Goal: Task Accomplishment & Management: Manage account settings

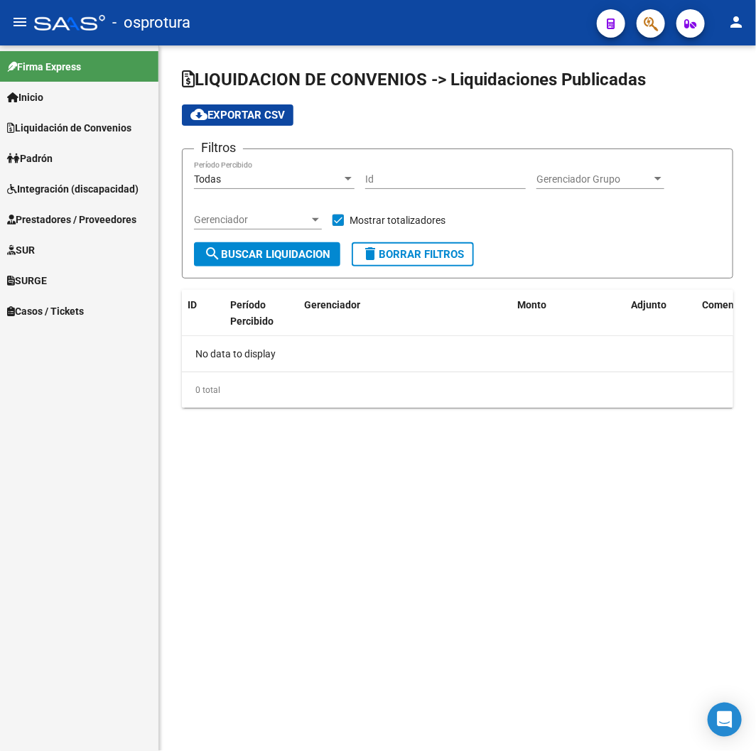
click at [391, 37] on div "- osprotura" at bounding box center [309, 22] width 551 height 31
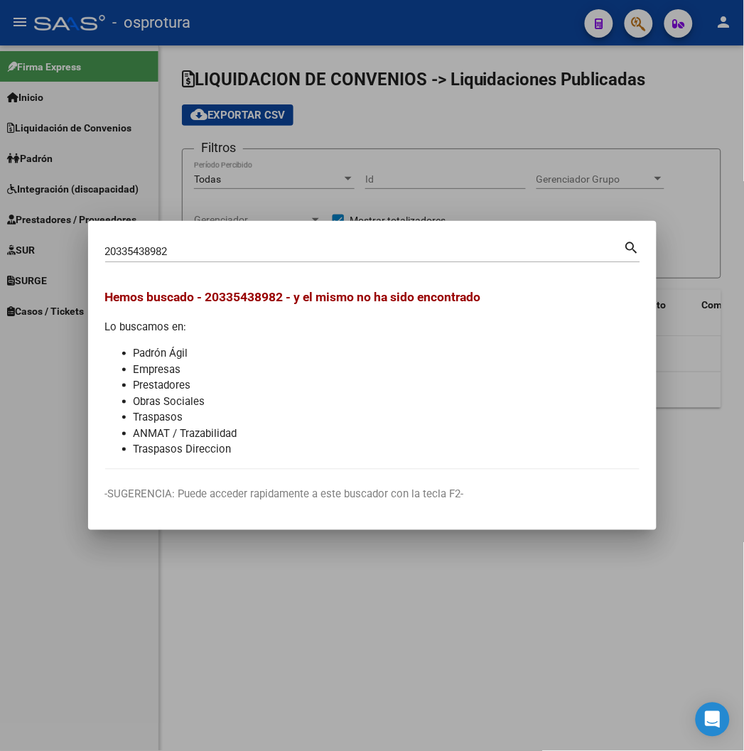
click at [171, 256] on input "20335438982" at bounding box center [364, 251] width 518 height 13
paste input "-33543898-"
click at [105, 249] on input "20335438982" at bounding box center [364, 251] width 518 height 13
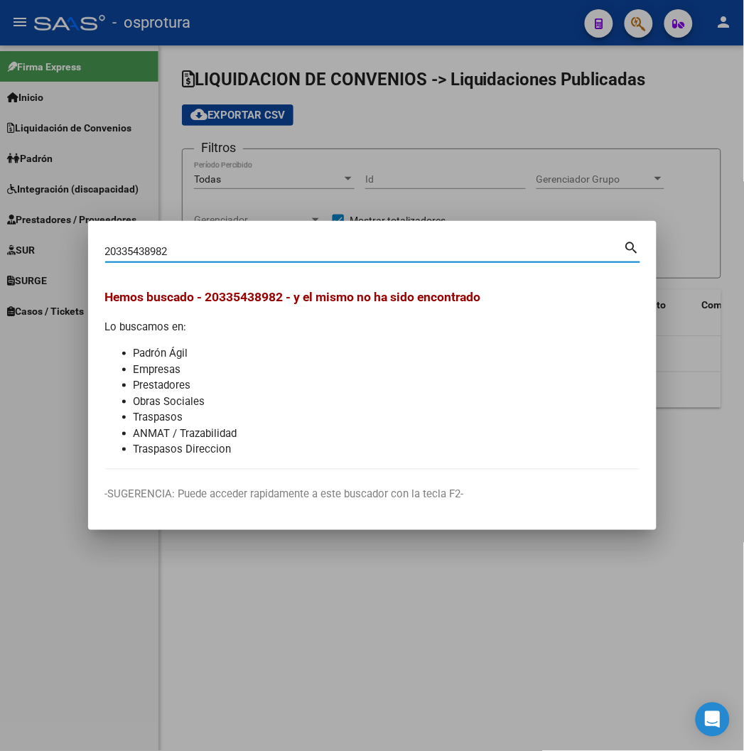
paste input "33543898"
type input "33543898"
click at [410, 72] on div at bounding box center [372, 375] width 744 height 751
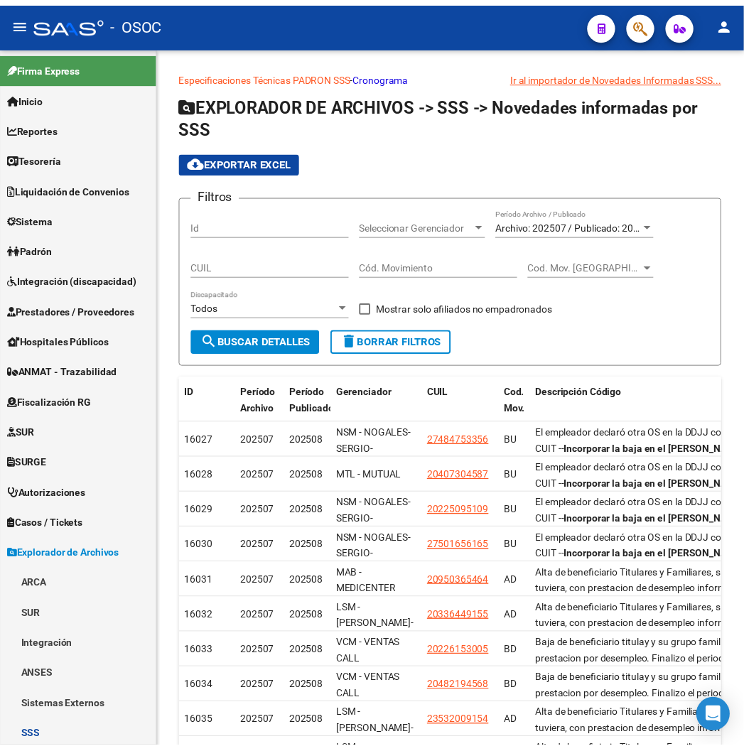
scroll to position [826, 0]
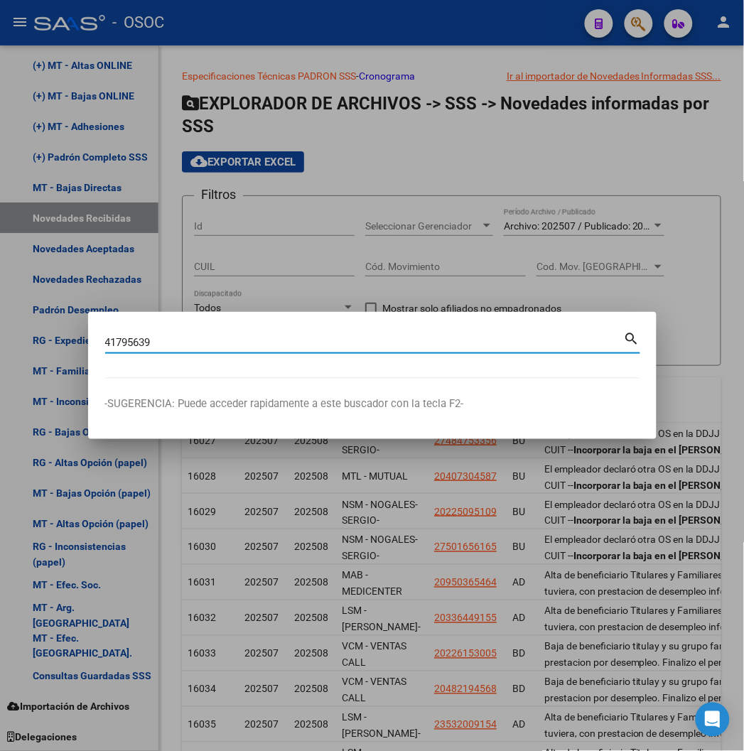
type input "41795639"
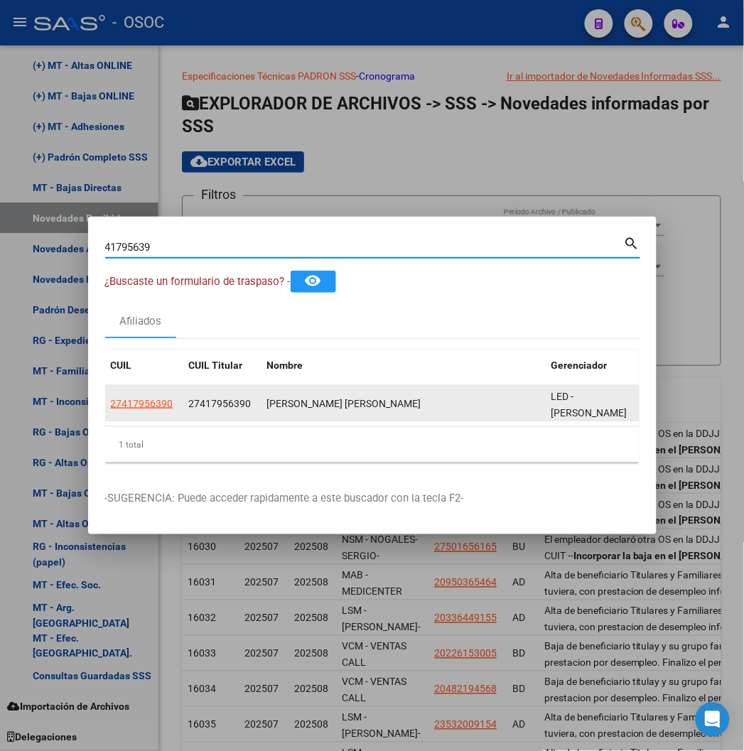
click at [105, 412] on datatable-body-cell "27417956390" at bounding box center [144, 403] width 78 height 35
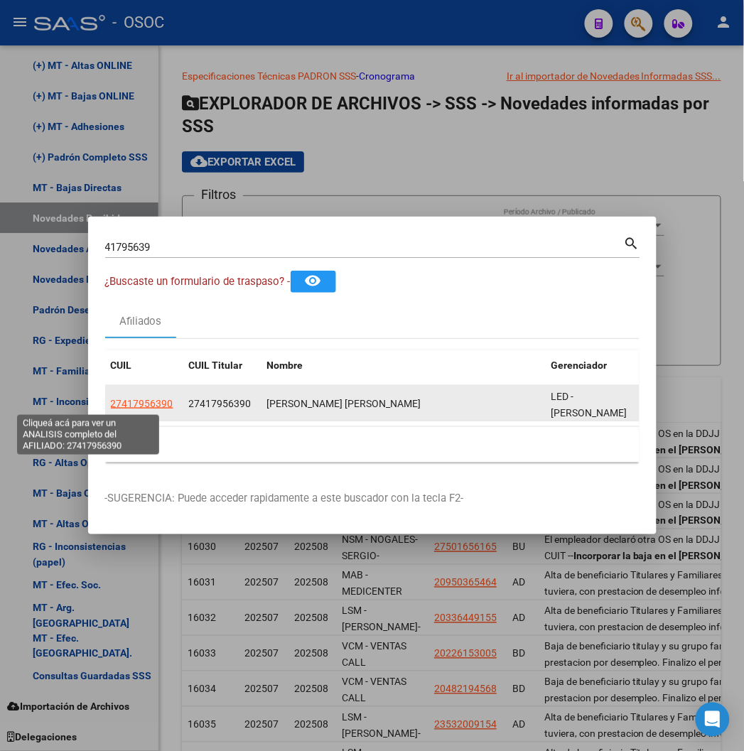
click at [111, 402] on span "27417956390" at bounding box center [142, 403] width 62 height 11
type textarea "27417956390"
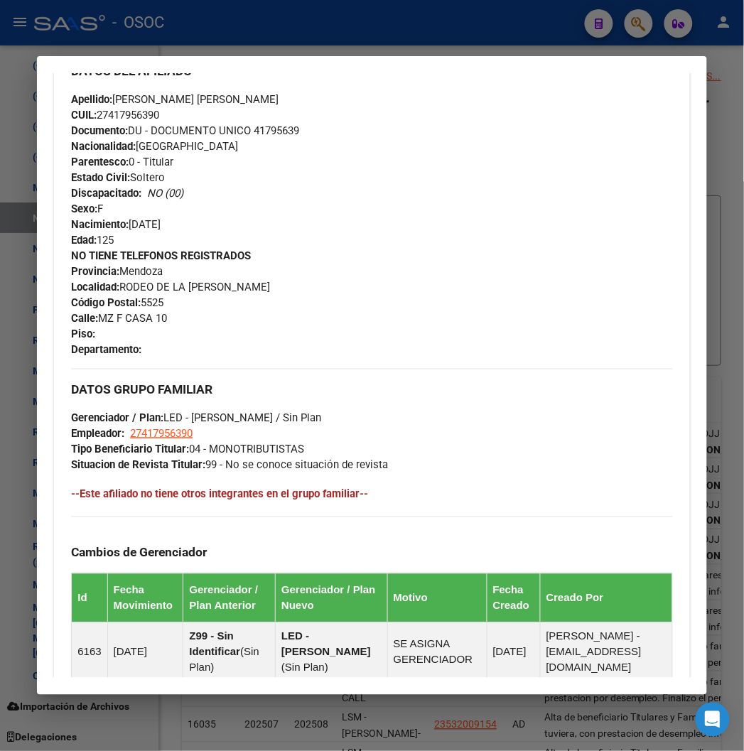
scroll to position [836, 0]
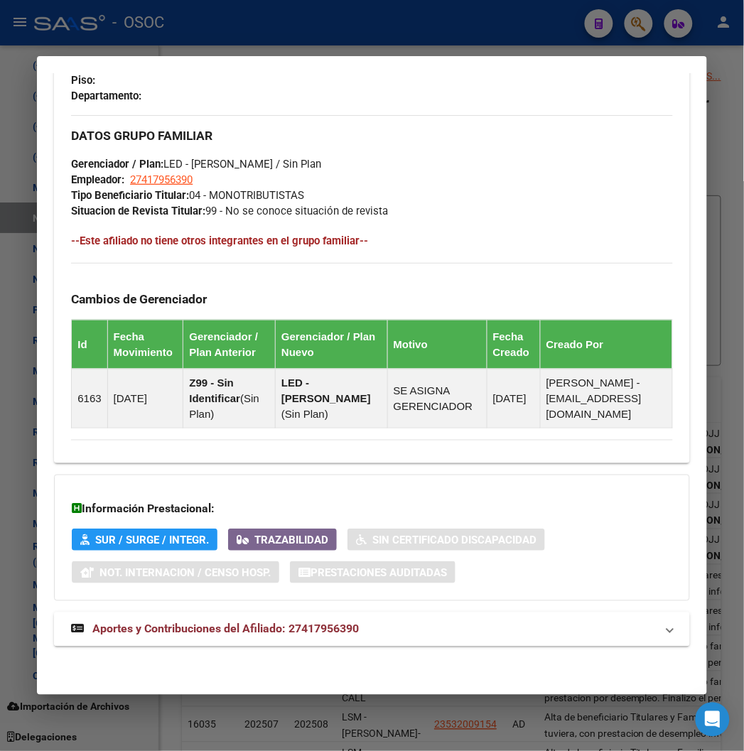
click at [129, 619] on mat-expansion-panel-header "Aportes y Contribuciones del Afiliado: 27417956390" at bounding box center [371, 629] width 635 height 34
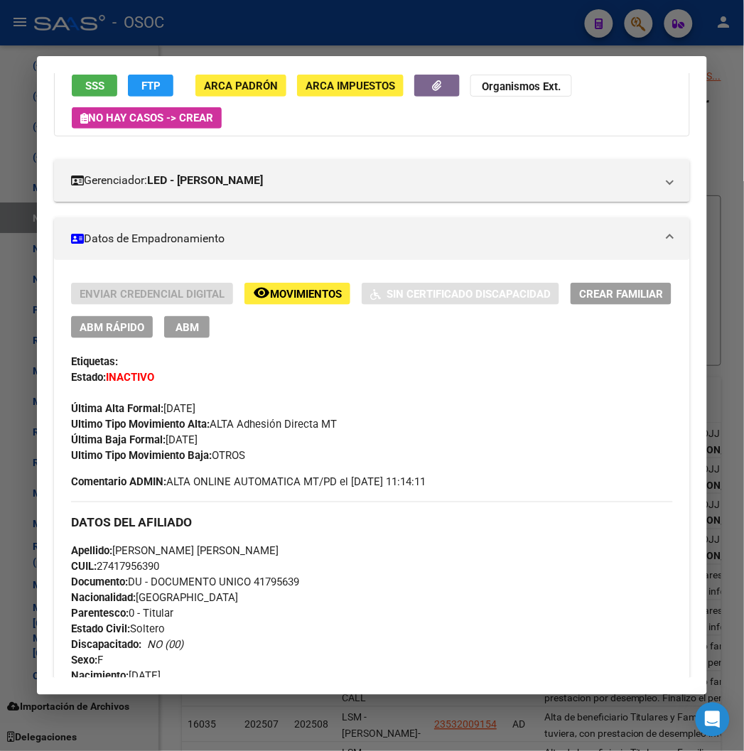
scroll to position [0, 0]
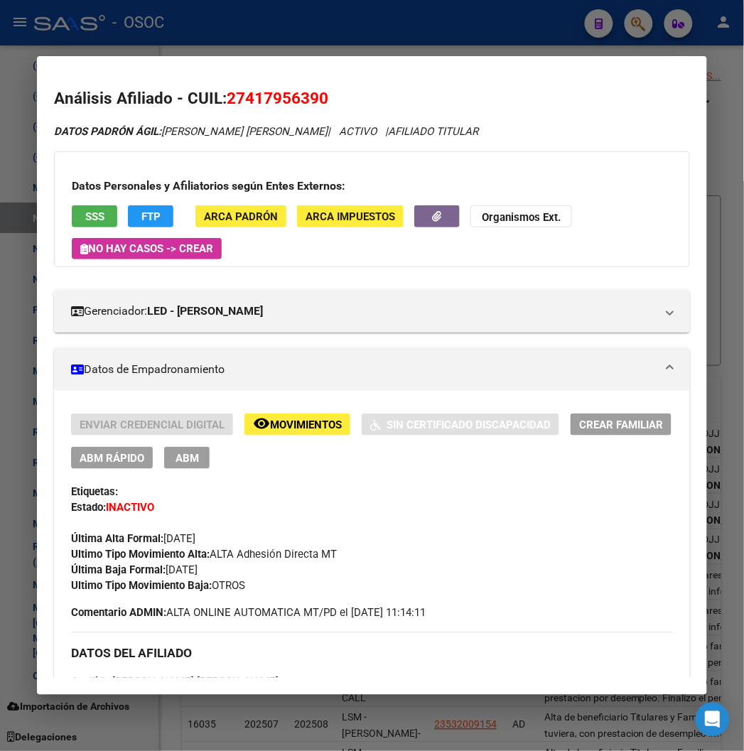
click at [90, 204] on div "Datos Personales y Afiliatorios según Entes Externos: SSS FTP ARCA Padrón ARCA …" at bounding box center [371, 209] width 635 height 116
click at [92, 206] on button "SSS" at bounding box center [94, 216] width 45 height 22
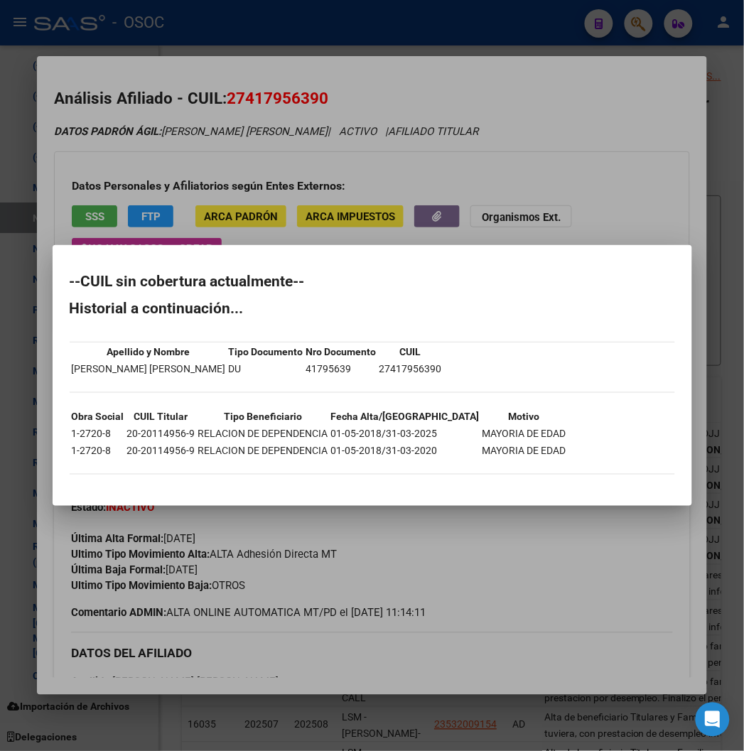
click at [281, 114] on div at bounding box center [372, 375] width 744 height 751
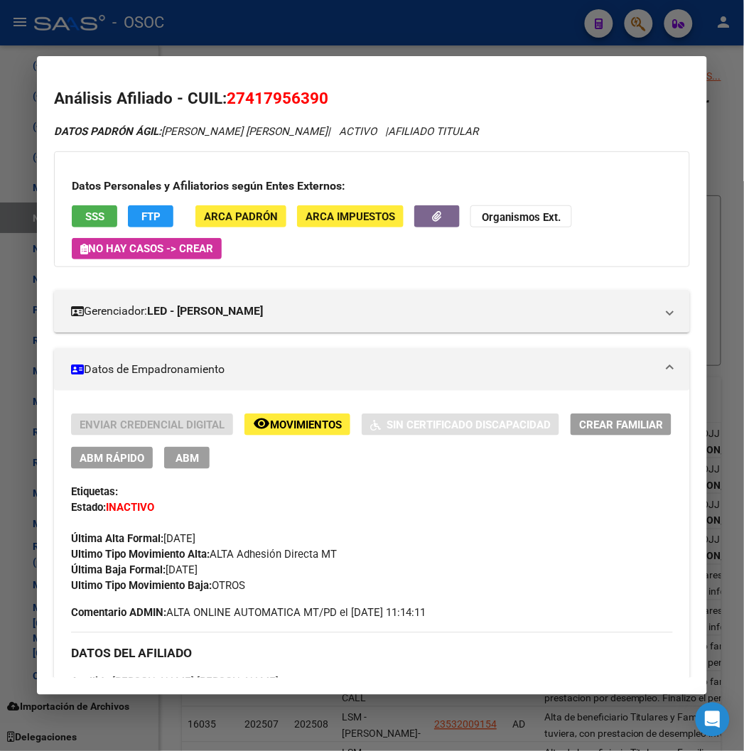
click at [143, 202] on div "Datos Personales y Afiliatorios según Entes Externos: SSS FTP ARCA Padrón ARCA …" at bounding box center [371, 209] width 635 height 116
click at [143, 206] on button "FTP" at bounding box center [150, 216] width 45 height 22
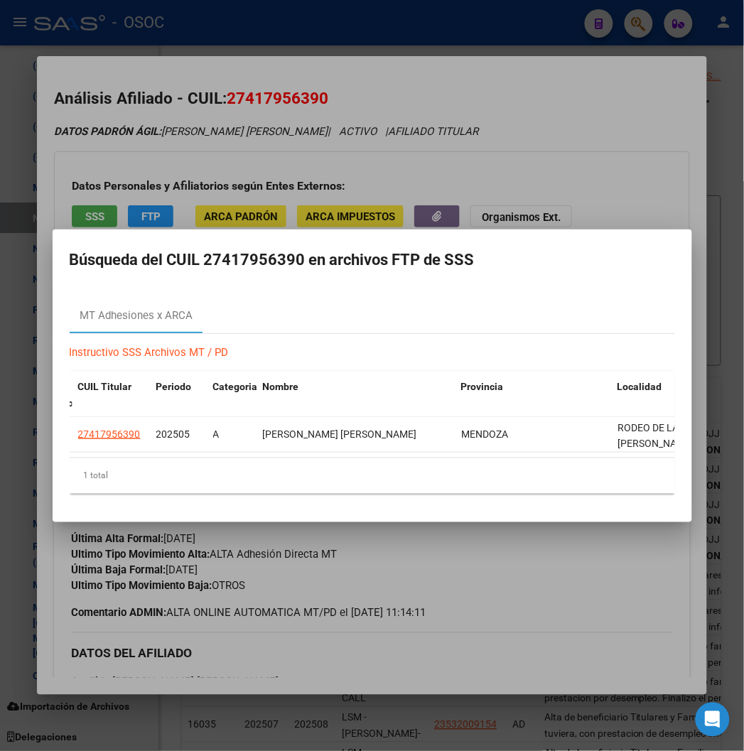
scroll to position [0, 154]
click at [481, 192] on div at bounding box center [372, 375] width 744 height 751
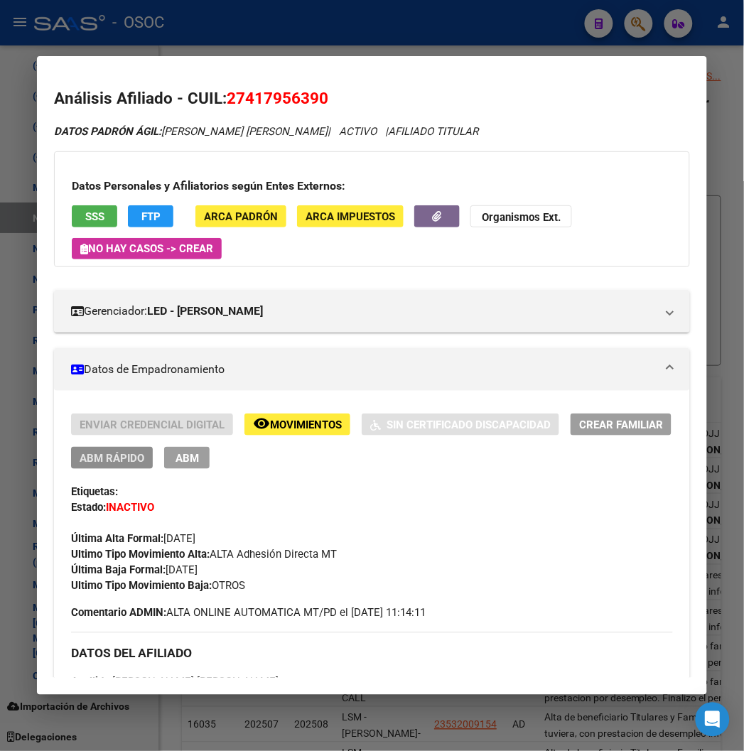
click at [99, 452] on span "ABM Rápido" at bounding box center [112, 458] width 65 height 13
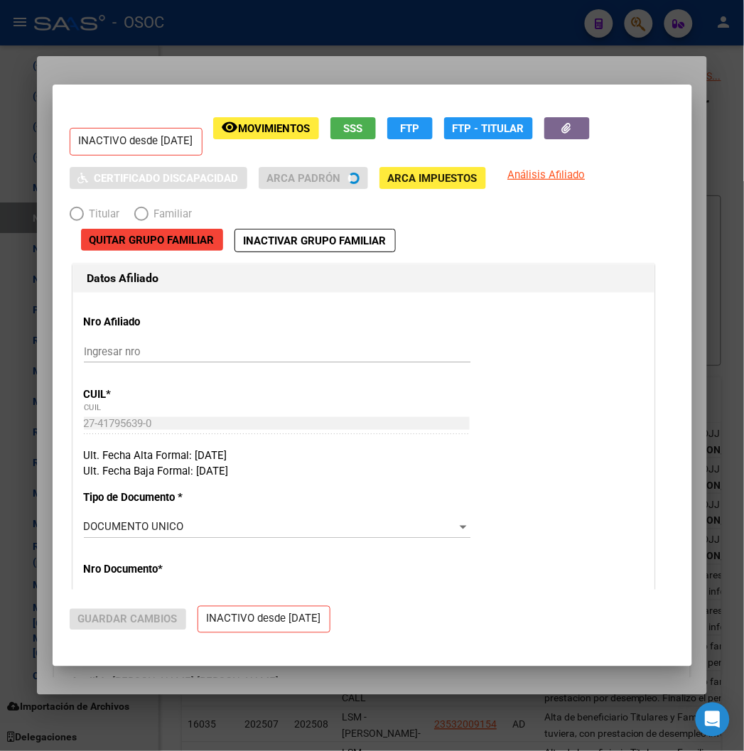
radio input "true"
type input "27-41795639-0"
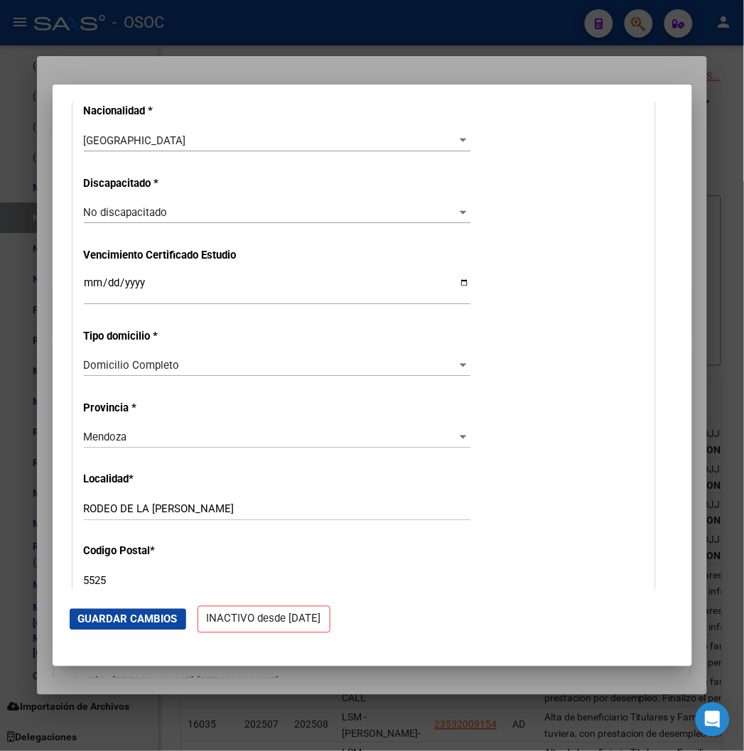
scroll to position [947, 0]
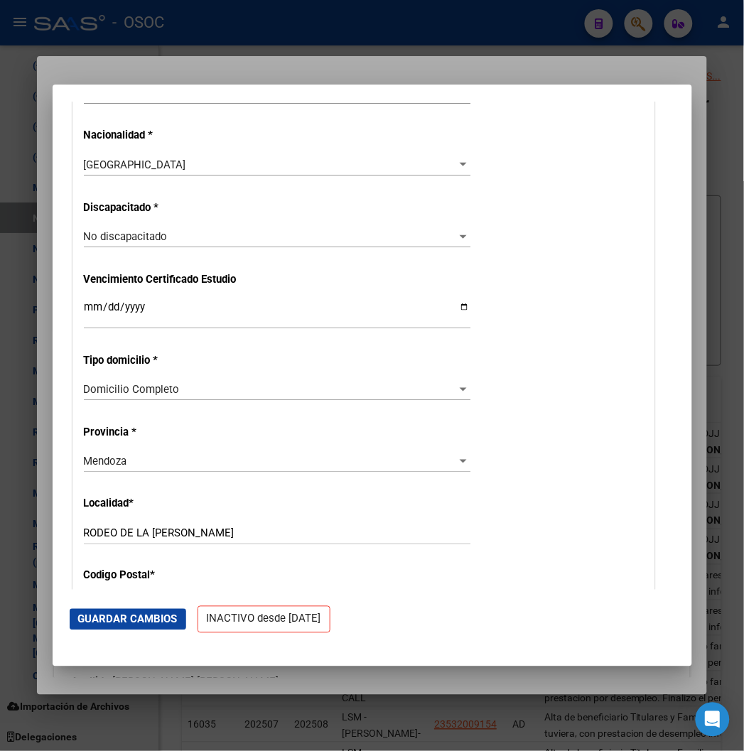
click at [256, 79] on div at bounding box center [372, 375] width 744 height 751
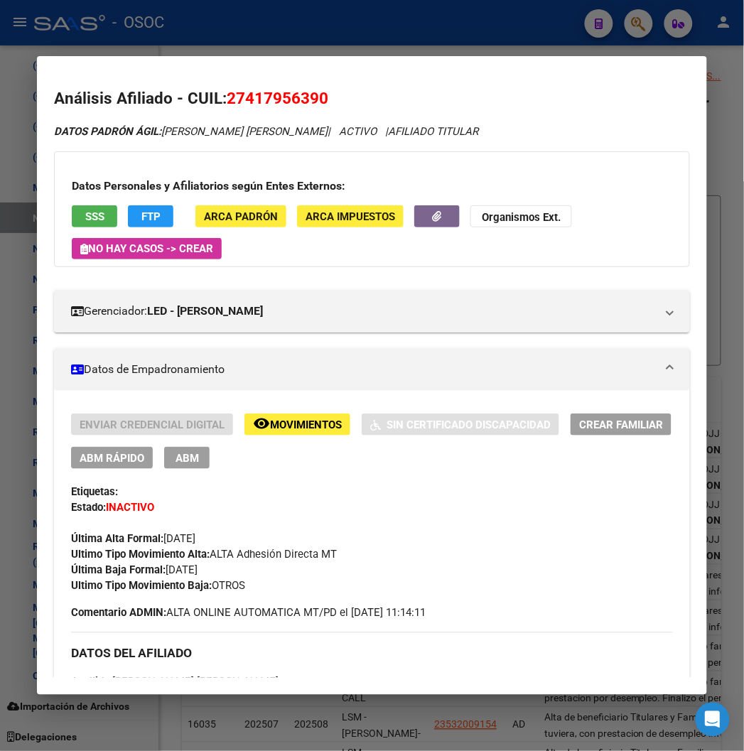
click at [254, 432] on button "remove_red_eye Movimientos" at bounding box center [297, 424] width 106 height 22
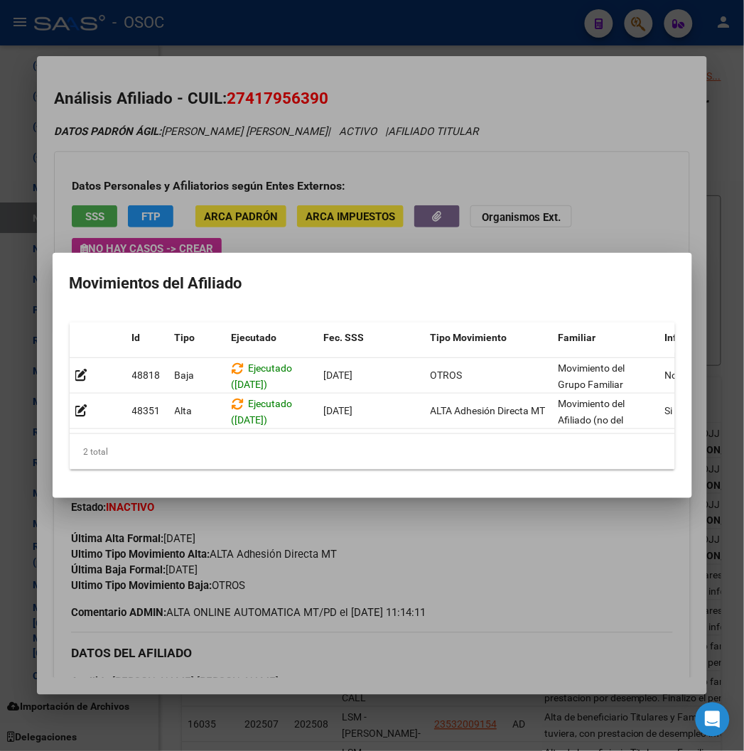
click at [289, 440] on div "2 total" at bounding box center [372, 452] width 605 height 36
click at [366, 157] on div at bounding box center [372, 375] width 744 height 751
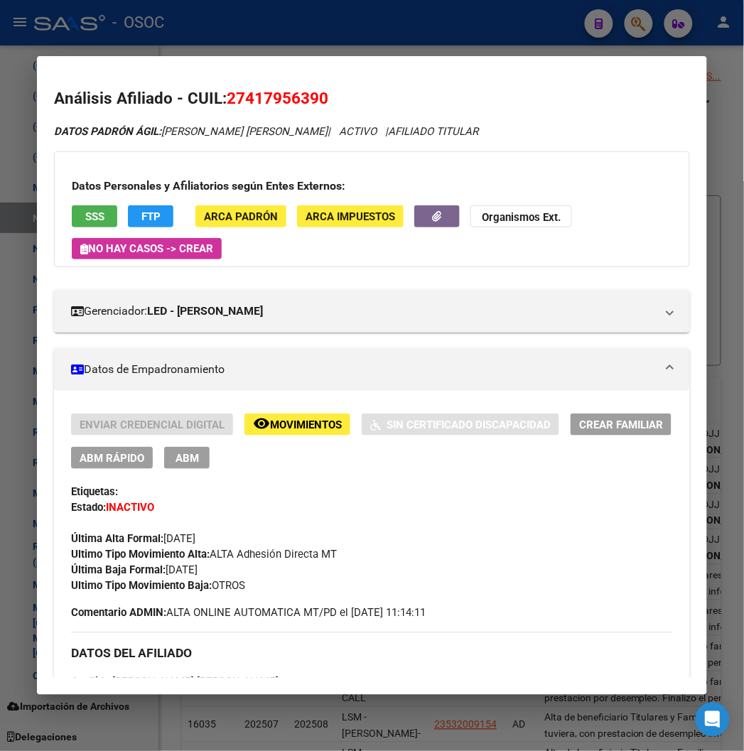
click at [221, 420] on div "Enviar Credencial Digital remove_red_eye Movimientos Sin Certificado Discapacid…" at bounding box center [371, 440] width 601 height 55
click at [244, 420] on button "remove_red_eye Movimientos" at bounding box center [297, 424] width 106 height 22
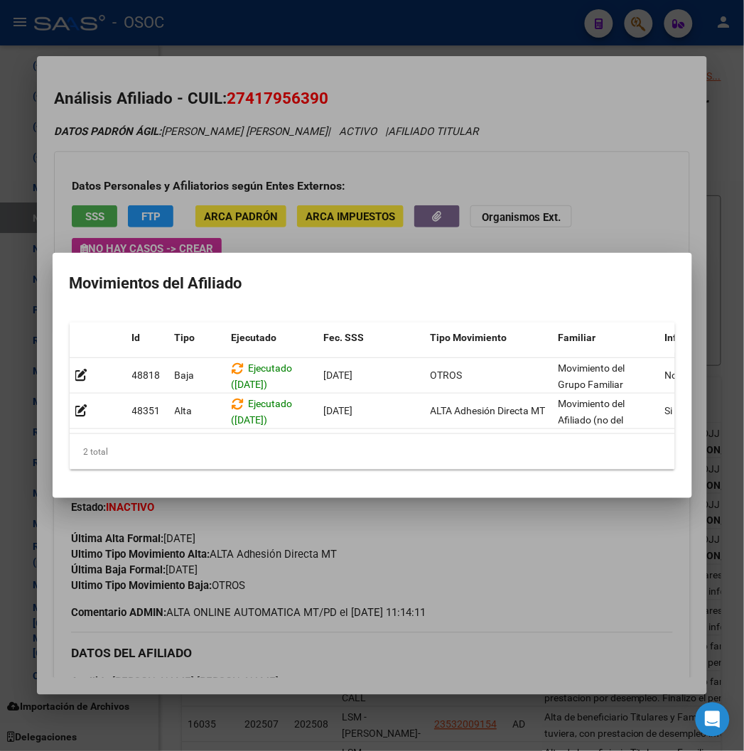
click at [312, 135] on div at bounding box center [372, 375] width 744 height 751
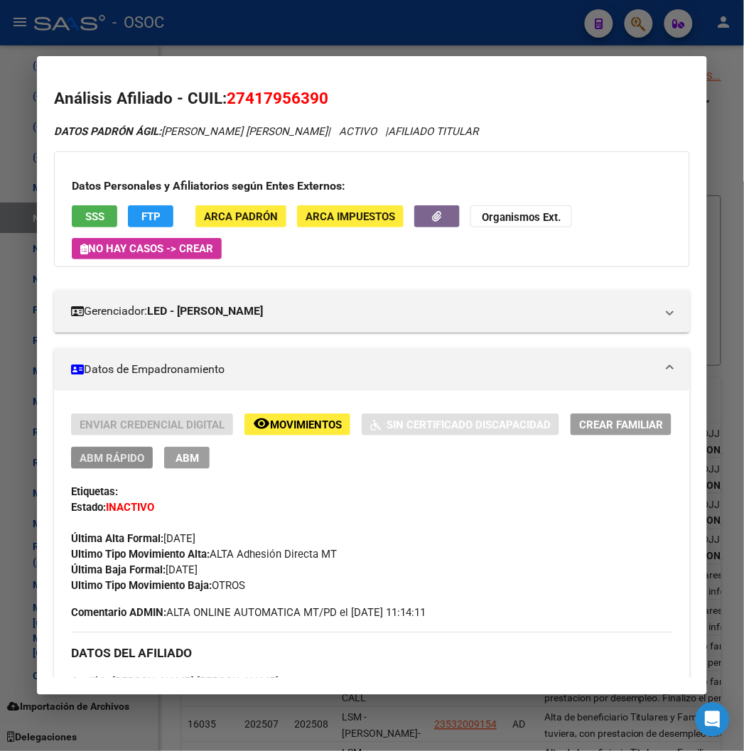
click at [103, 456] on span "ABM Rápido" at bounding box center [112, 458] width 65 height 13
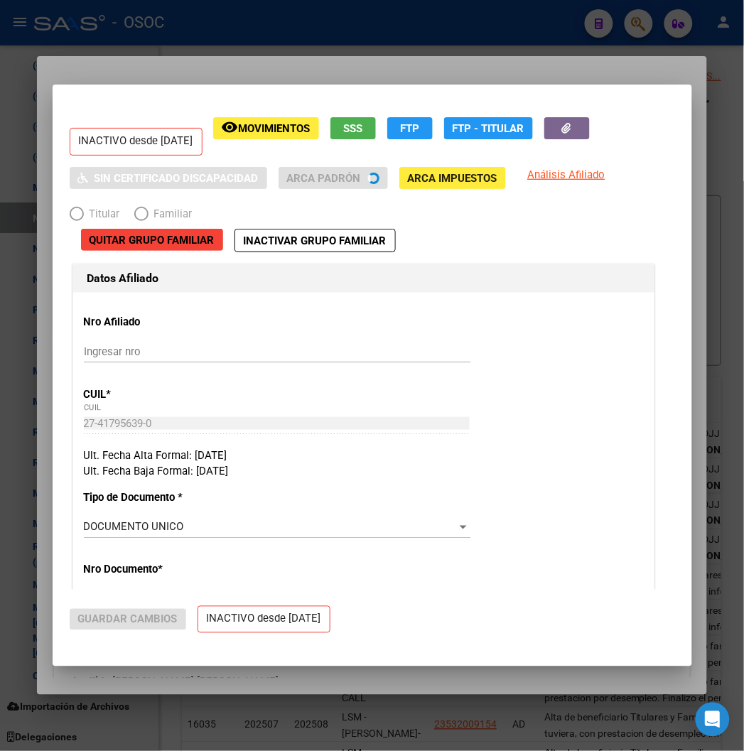
radio input "true"
type input "27-41795639-0"
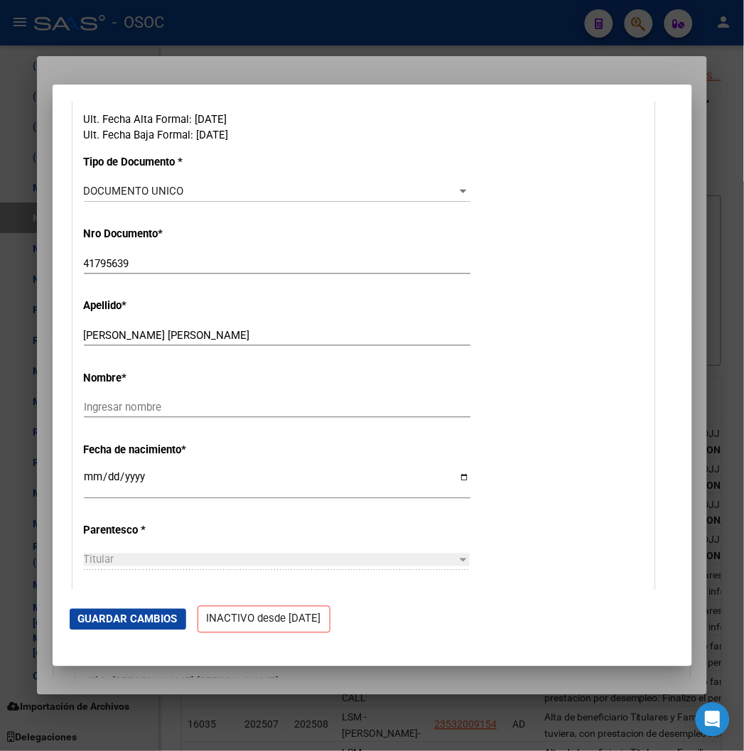
scroll to position [394, 0]
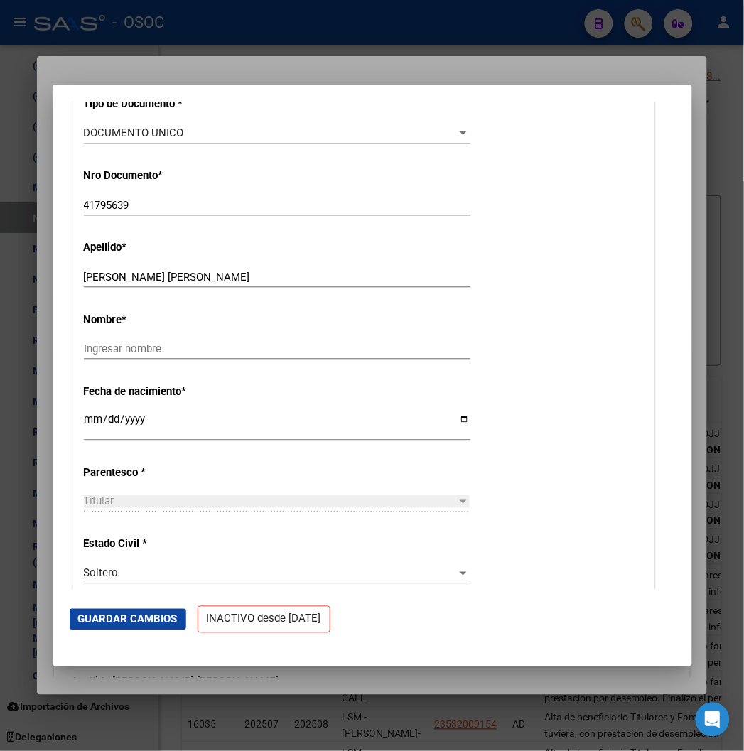
click at [84, 426] on input "[DATE]" at bounding box center [277, 424] width 386 height 23
type input "[DATE]"
click at [78, 614] on span "Guardar Cambios" at bounding box center [127, 619] width 99 height 13
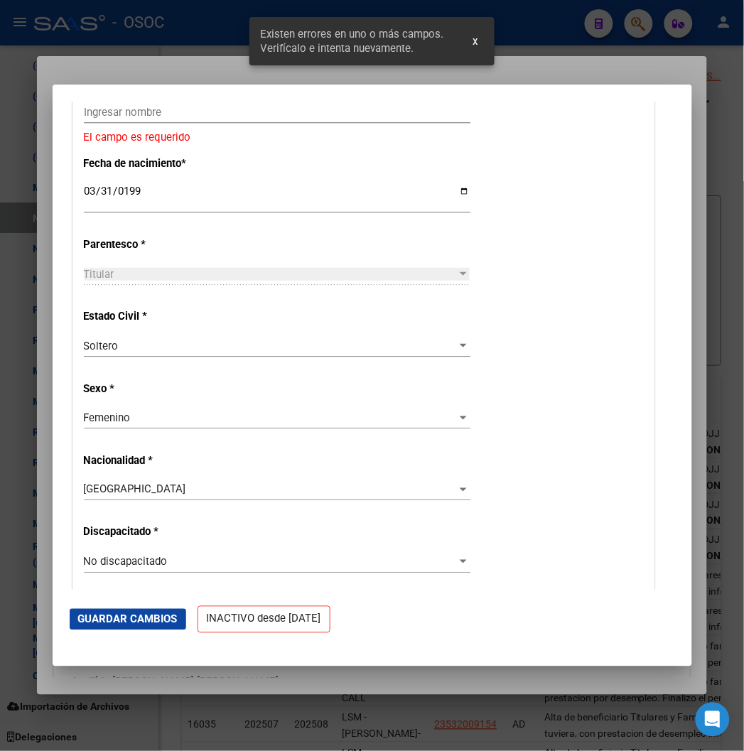
click at [89, 112] on input "Ingresar nombre" at bounding box center [277, 112] width 386 height 13
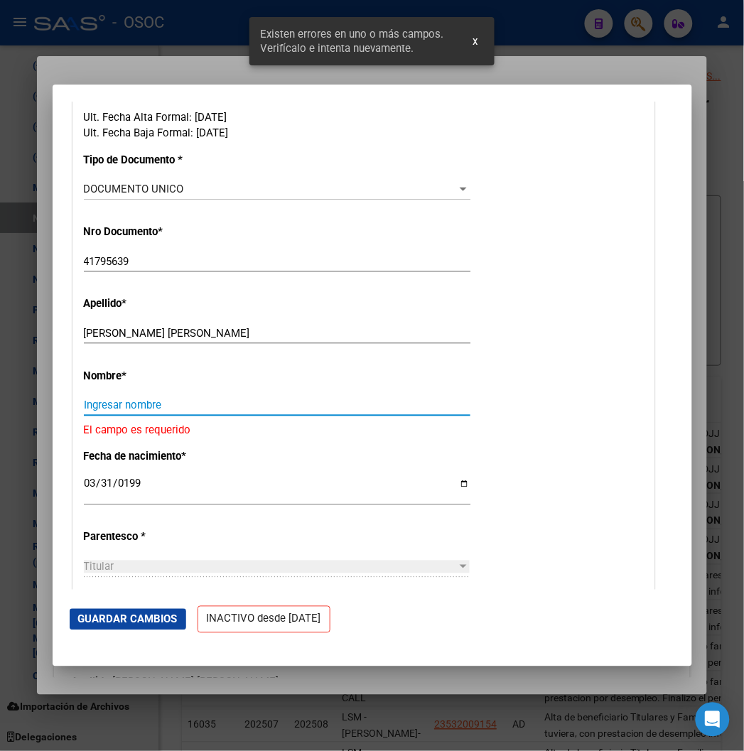
scroll to position [315, 0]
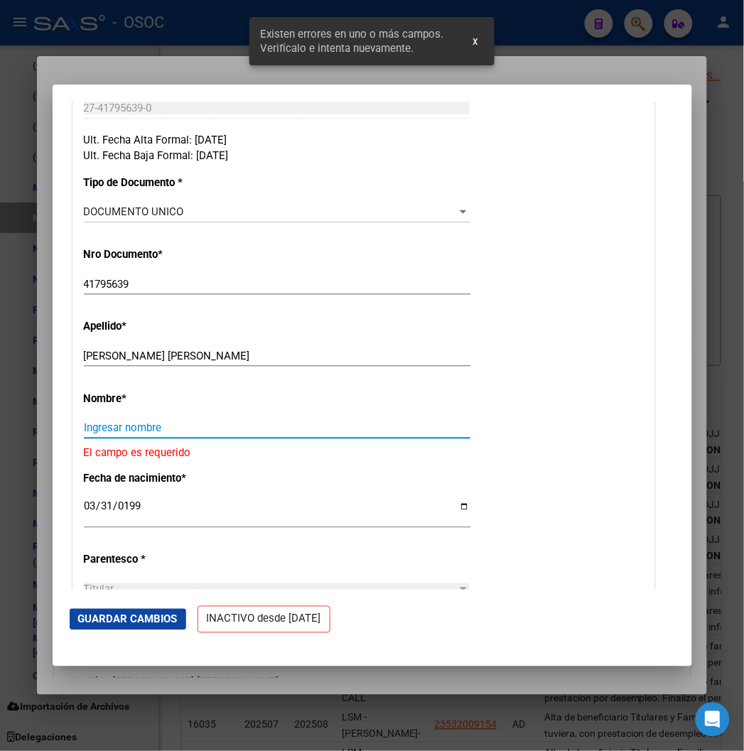
click at [98, 353] on input "[PERSON_NAME] [PERSON_NAME]" at bounding box center [277, 355] width 386 height 13
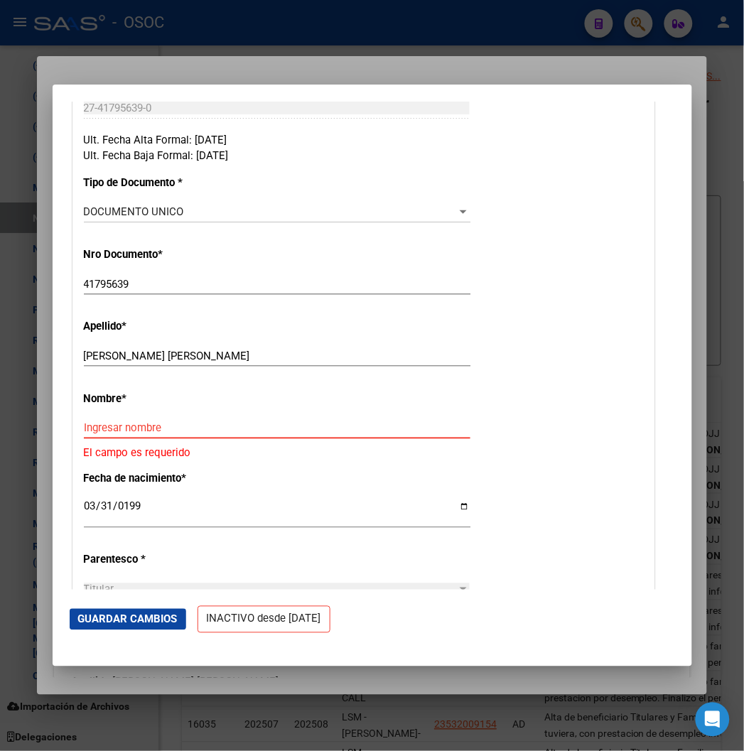
click at [101, 423] on input "Ingresar nombre" at bounding box center [277, 427] width 386 height 13
paste input "[PERSON_NAME] [PERSON_NAME]"
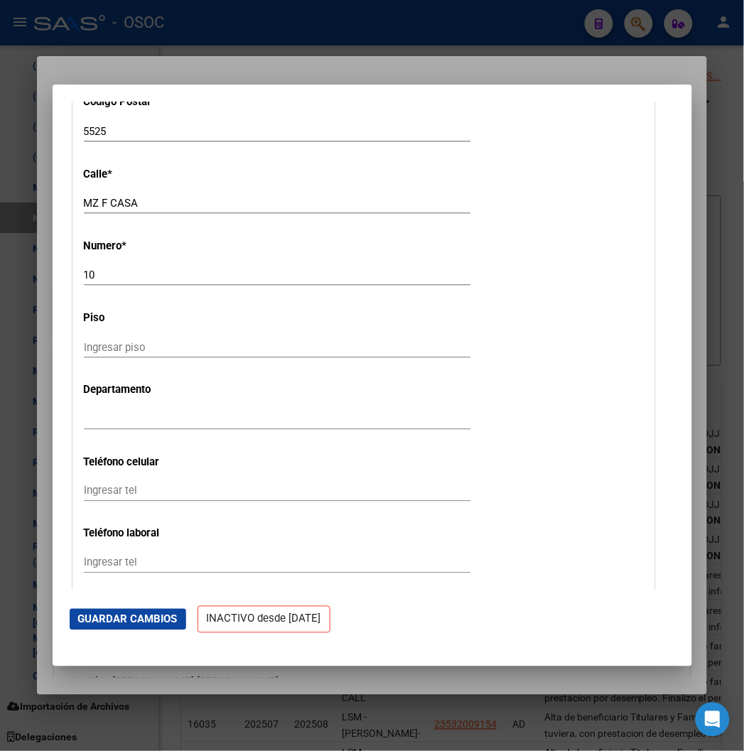
scroll to position [1972, 0]
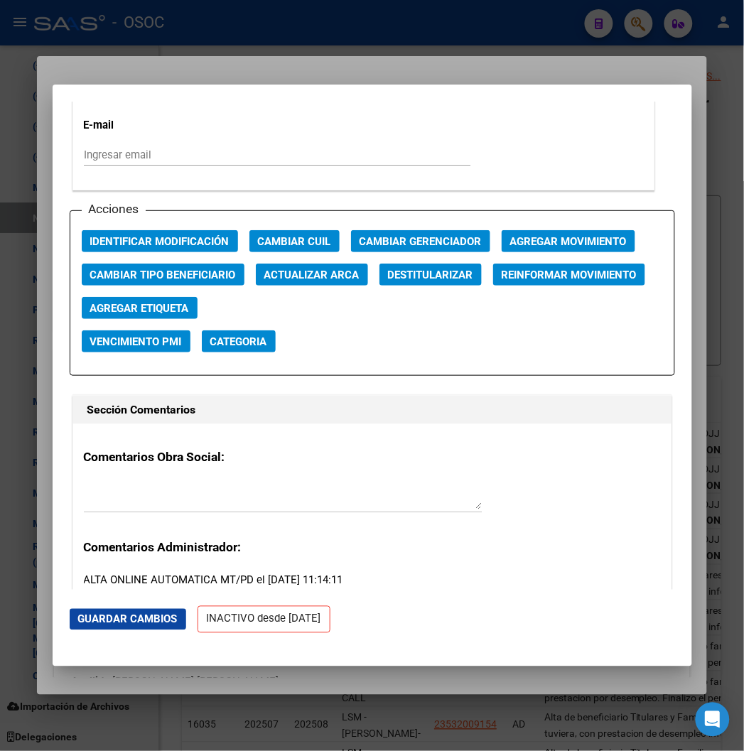
type input "[PERSON_NAME] [PERSON_NAME]"
click at [99, 627] on button "Guardar Cambios" at bounding box center [128, 619] width 116 height 21
click at [223, 47] on div at bounding box center [372, 375] width 744 height 751
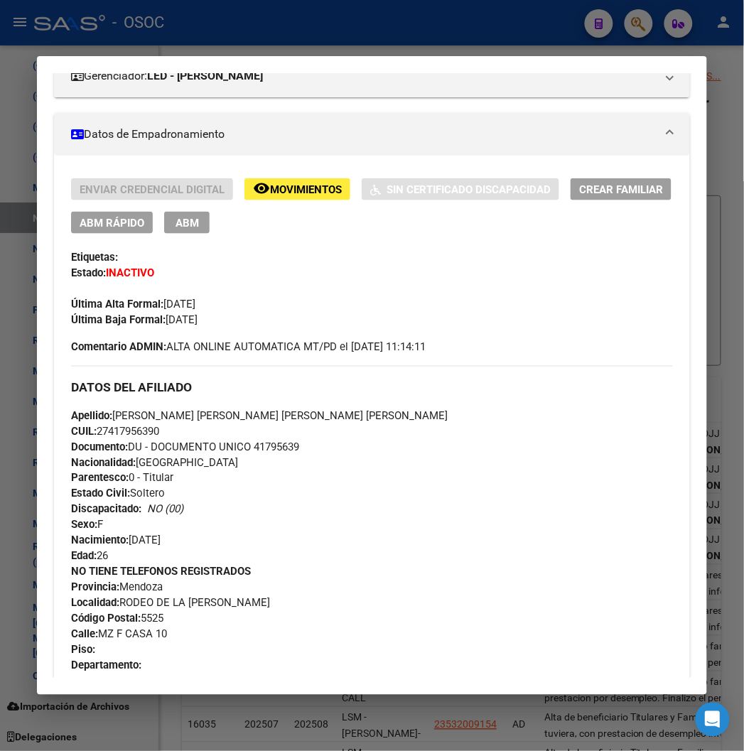
scroll to position [236, 0]
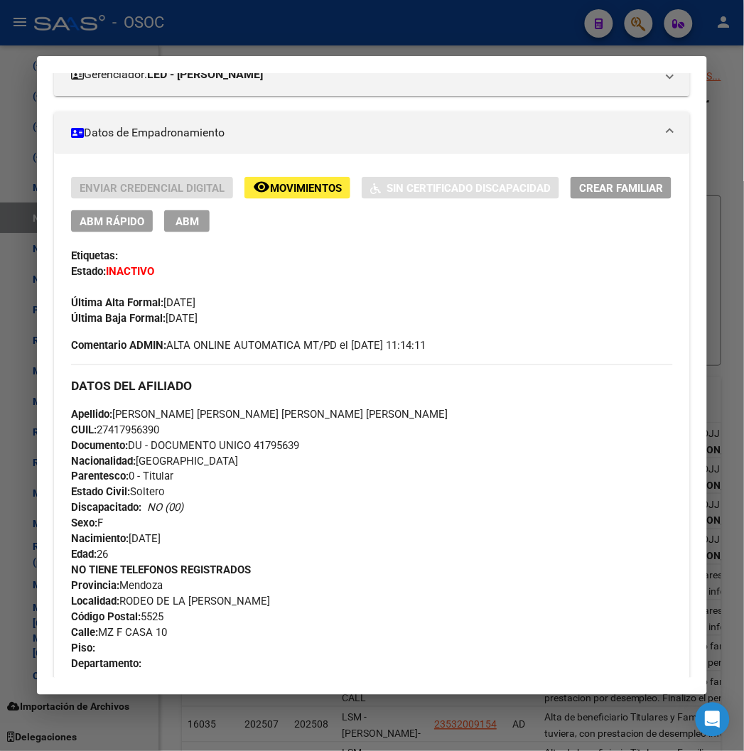
click at [102, 229] on button "ABM Rápido" at bounding box center [112, 221] width 82 height 22
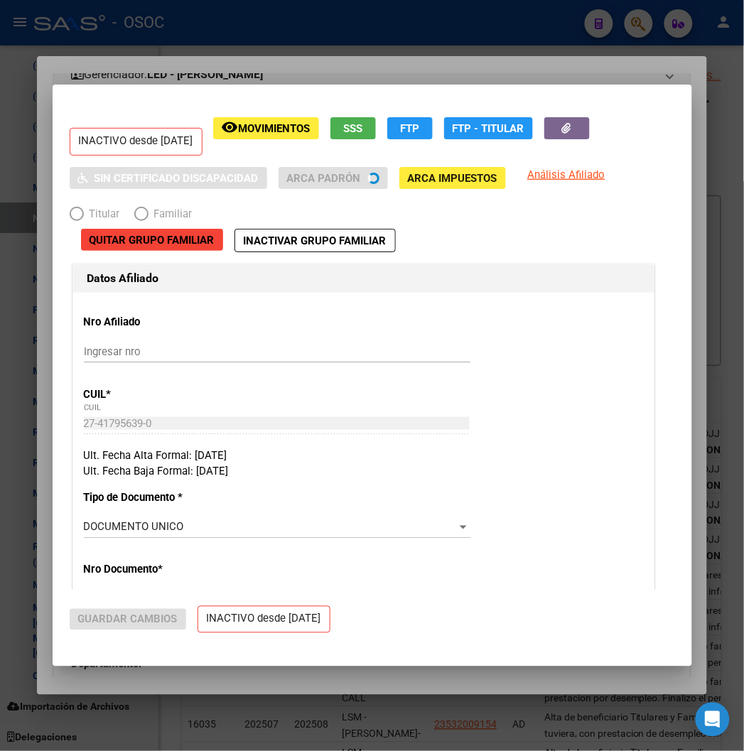
radio input "true"
type input "27-41795639-0"
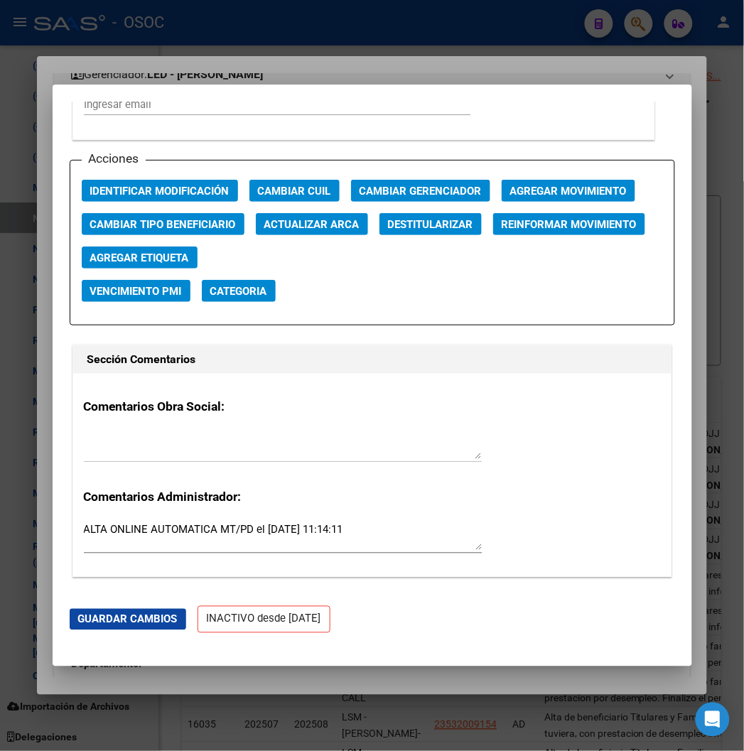
scroll to position [2051, 0]
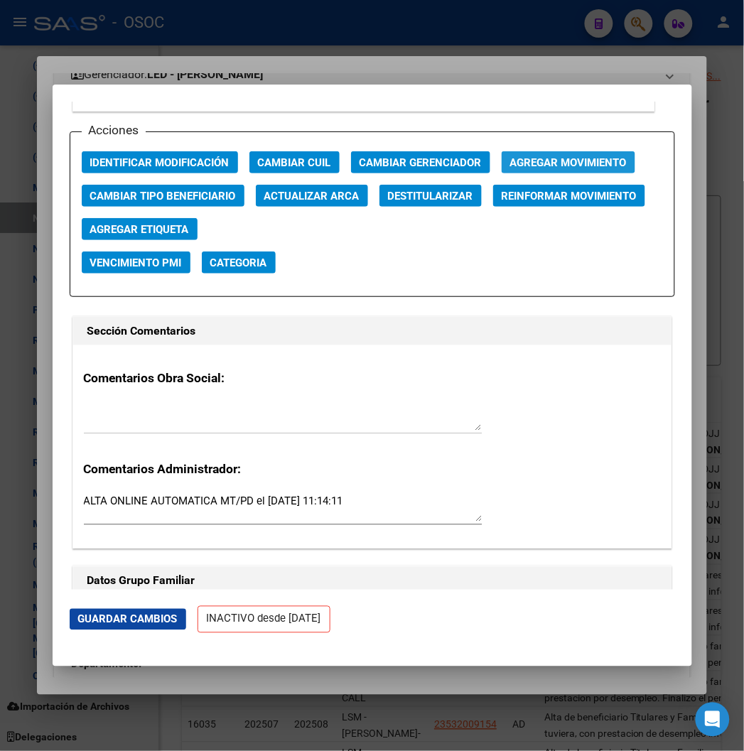
click at [538, 156] on span "Agregar Movimiento" at bounding box center [568, 162] width 116 height 13
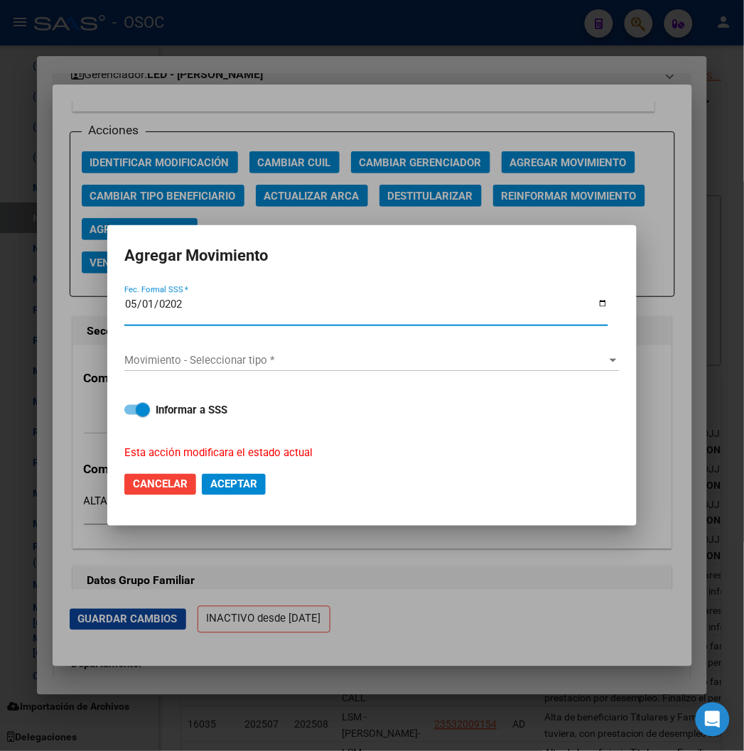
type input "[DATE]"
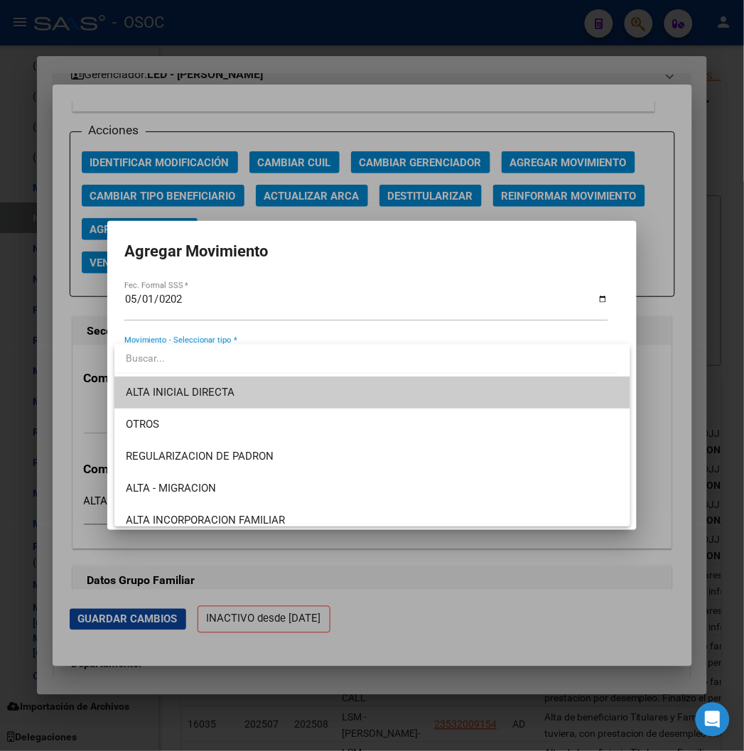
scroll to position [64, 0]
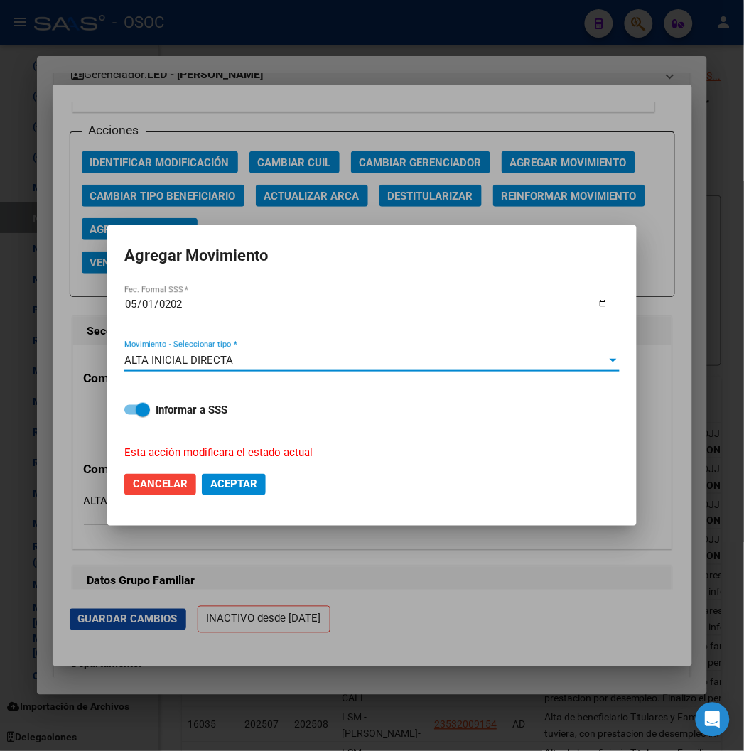
click at [178, 413] on strong "Informar a SSS" at bounding box center [192, 409] width 72 height 13
click at [131, 415] on input "Informar a SSS" at bounding box center [131, 415] width 1 height 1
checkbox input "false"
click at [245, 483] on span "Aceptar" at bounding box center [233, 484] width 47 height 13
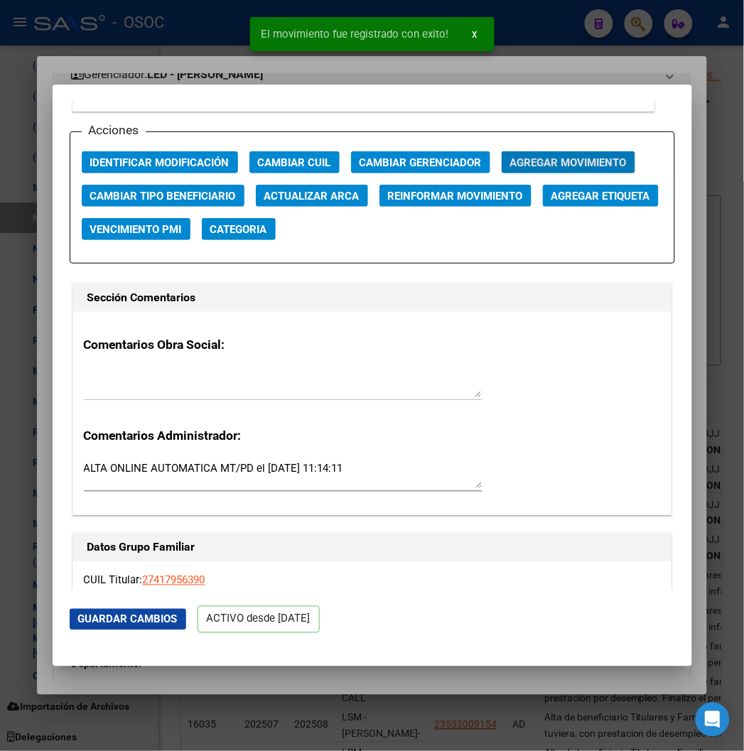
click at [158, 60] on div at bounding box center [372, 375] width 744 height 751
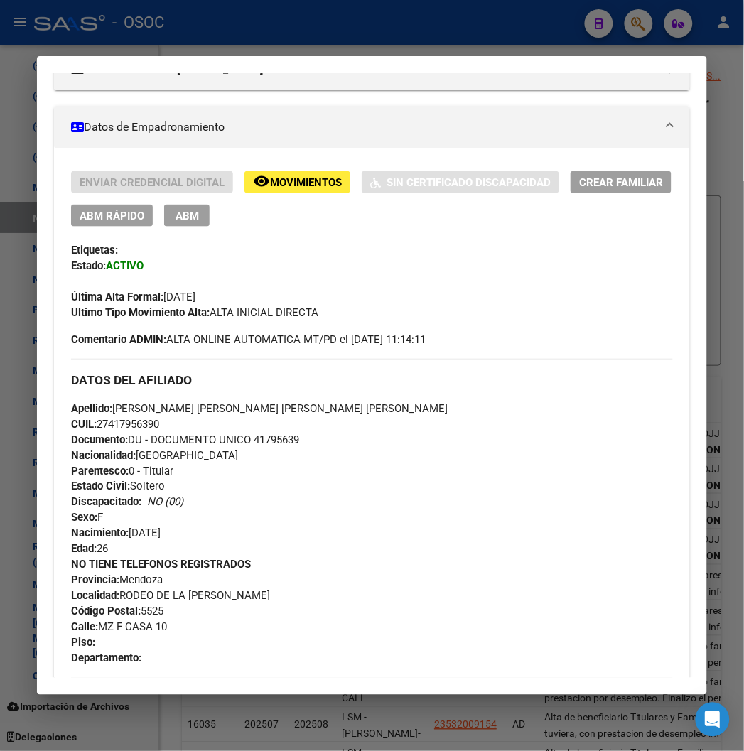
scroll to position [315, 0]
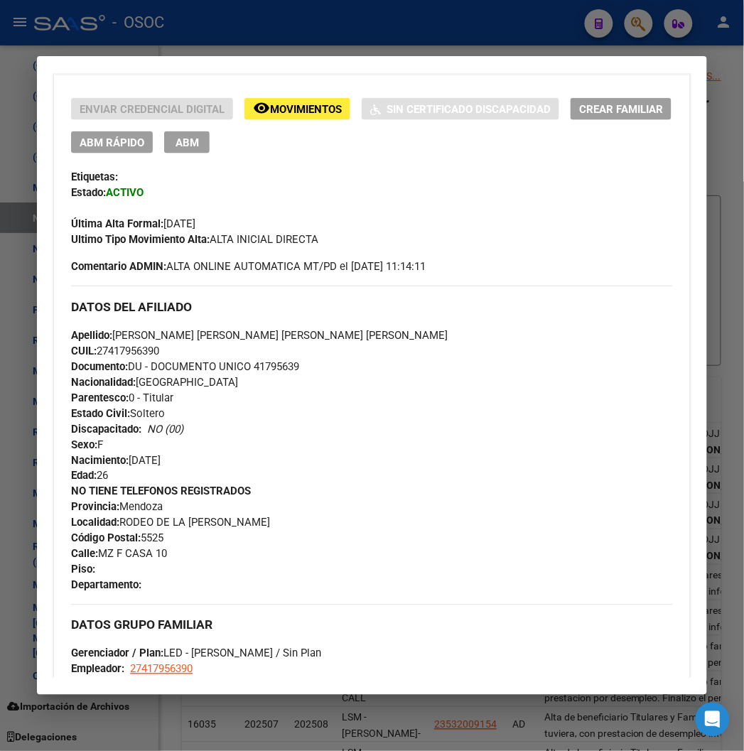
click at [493, 43] on div at bounding box center [372, 375] width 744 height 751
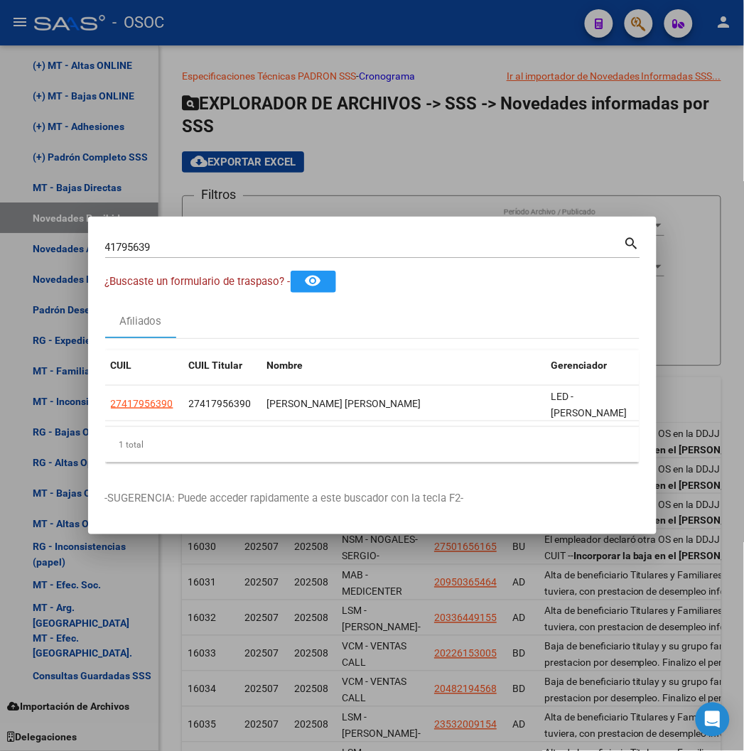
click at [167, 23] on div at bounding box center [372, 375] width 744 height 751
click at [167, 23] on div "- OSOC" at bounding box center [303, 22] width 539 height 31
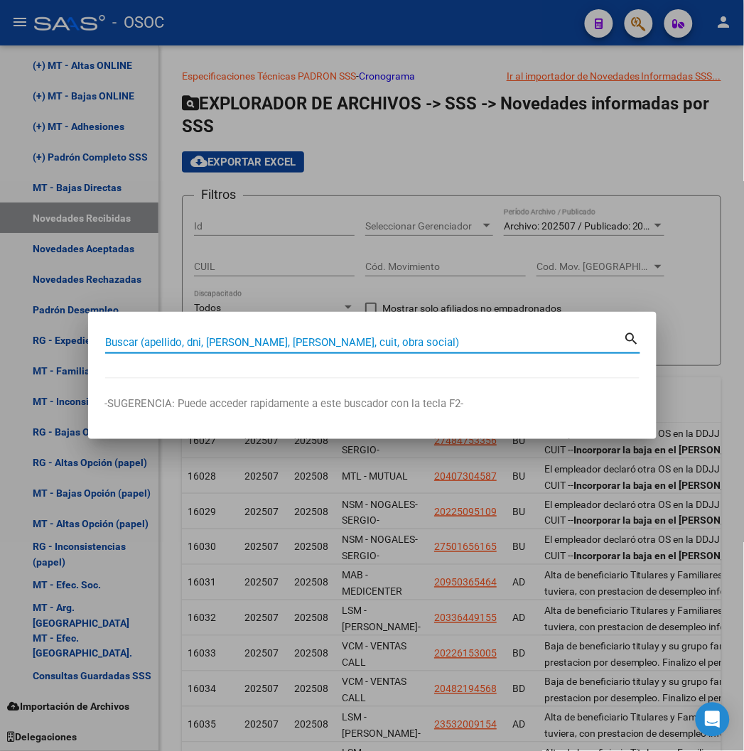
paste input "23200295919"
type input "23200295919"
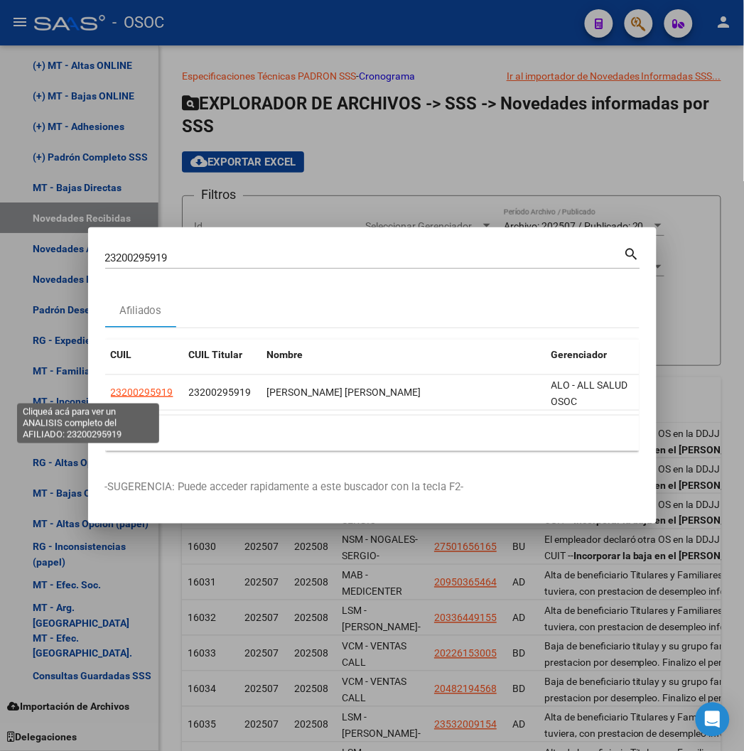
click at [111, 398] on span "23200295919" at bounding box center [142, 391] width 62 height 11
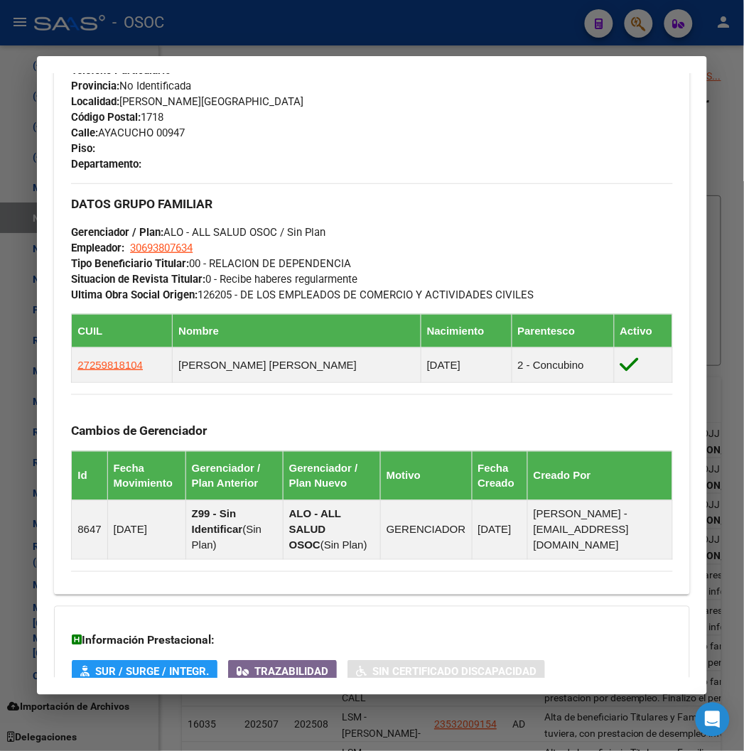
scroll to position [869, 0]
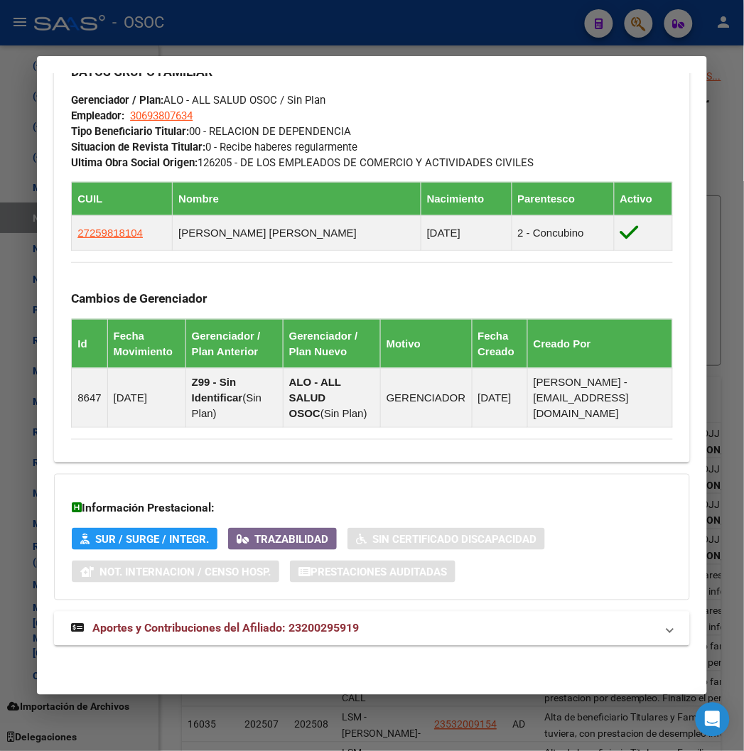
click at [193, 615] on mat-expansion-panel-header "Aportes y Contribuciones del Afiliado: 23200295919" at bounding box center [371, 628] width 635 height 34
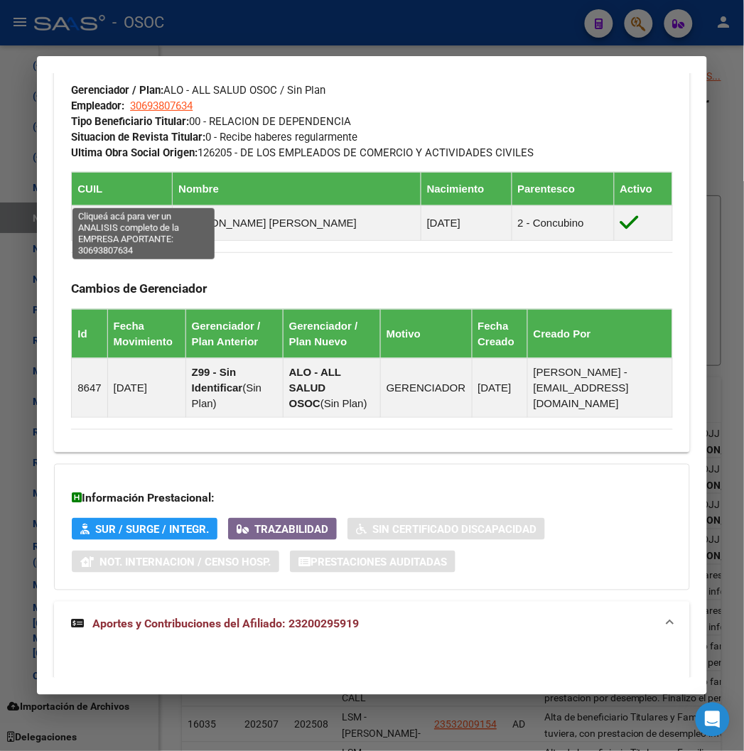
scroll to position [781, 0]
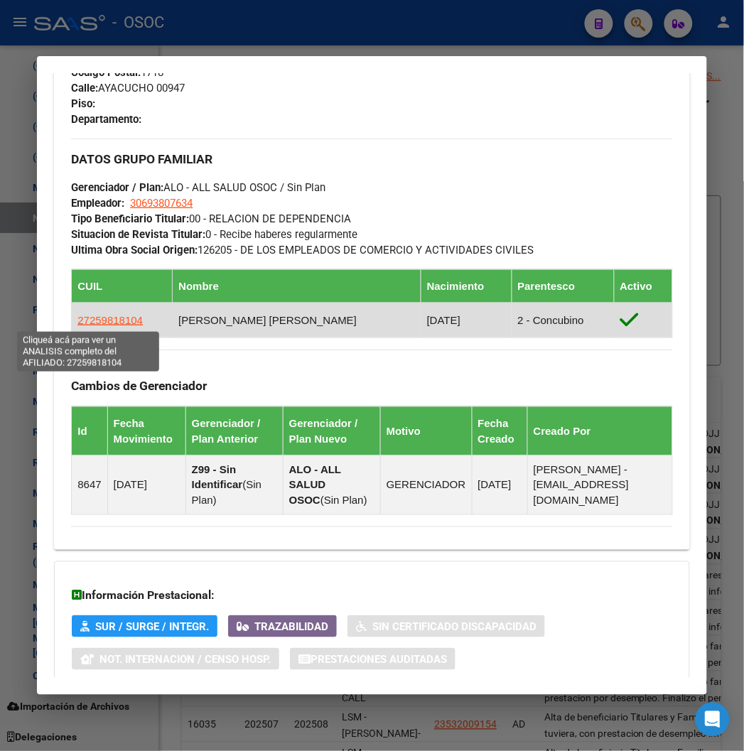
click at [77, 322] on span "27259818104" at bounding box center [109, 320] width 65 height 12
type textarea "27259818104"
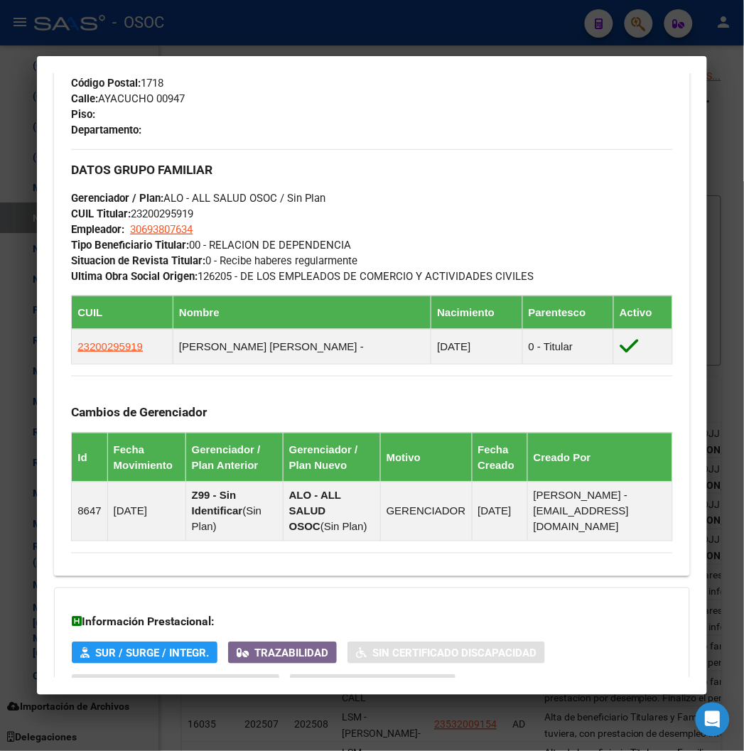
scroll to position [891, 0]
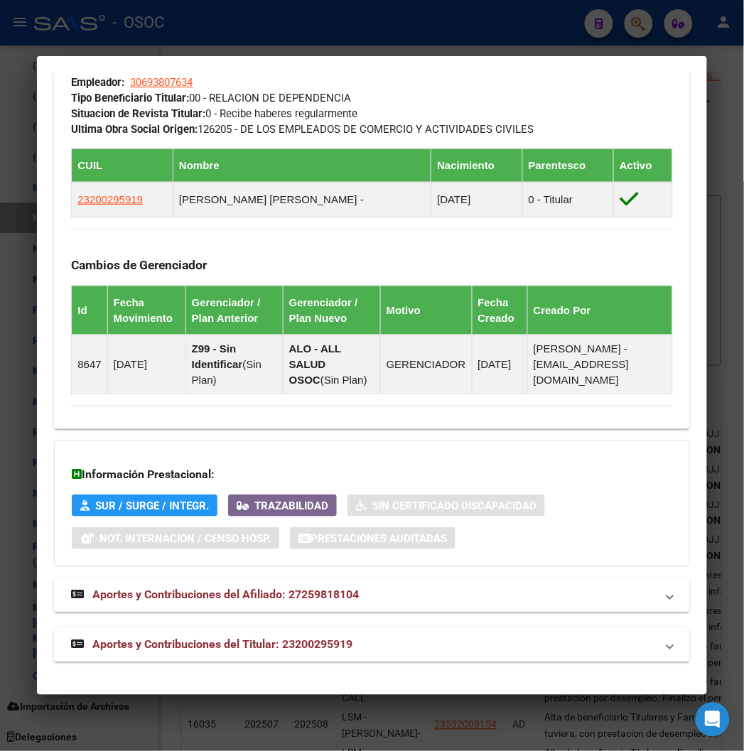
click at [171, 597] on span "Aportes y Contribuciones del Afiliado: 27259818104" at bounding box center [225, 594] width 266 height 13
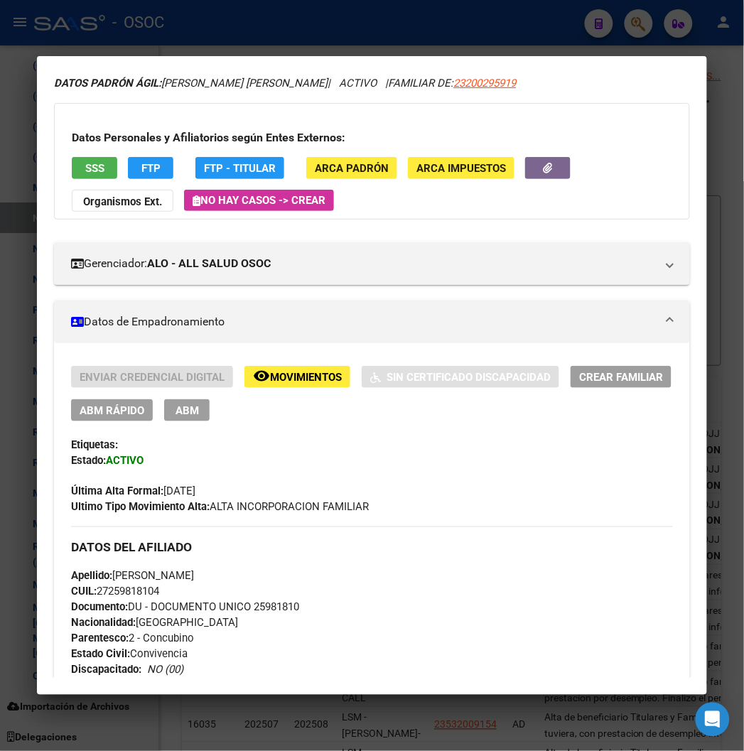
scroll to position [0, 0]
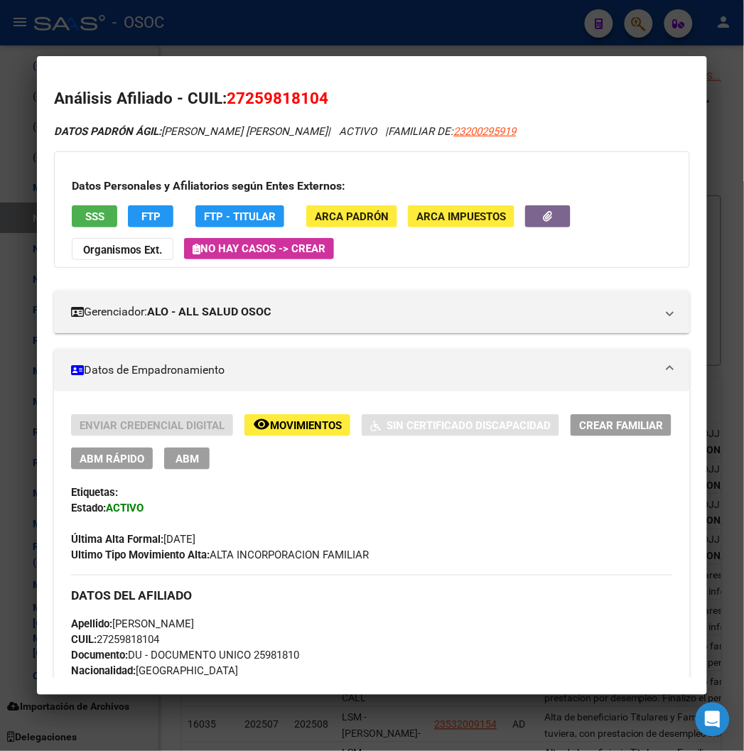
click at [369, 14] on div at bounding box center [372, 375] width 744 height 751
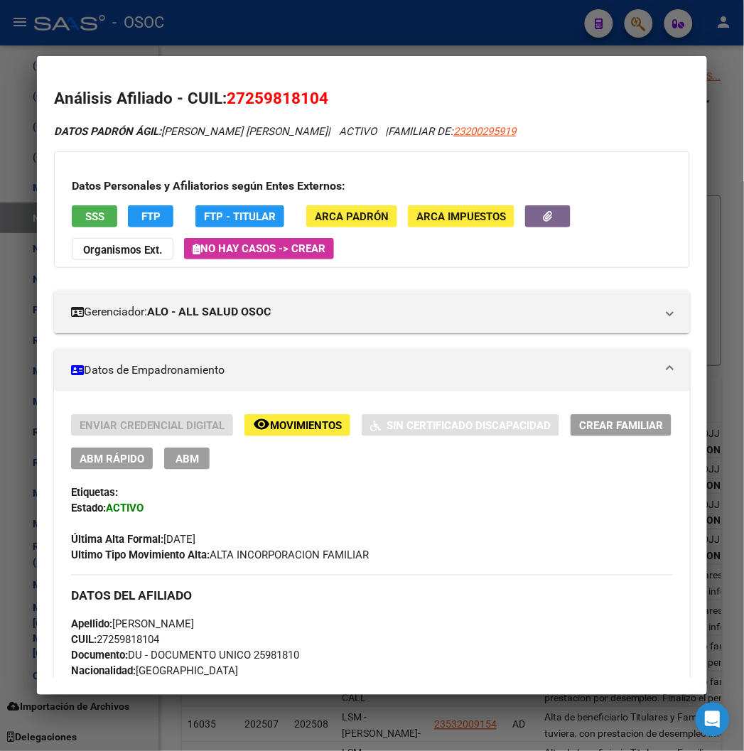
click at [369, 14] on div at bounding box center [372, 375] width 744 height 751
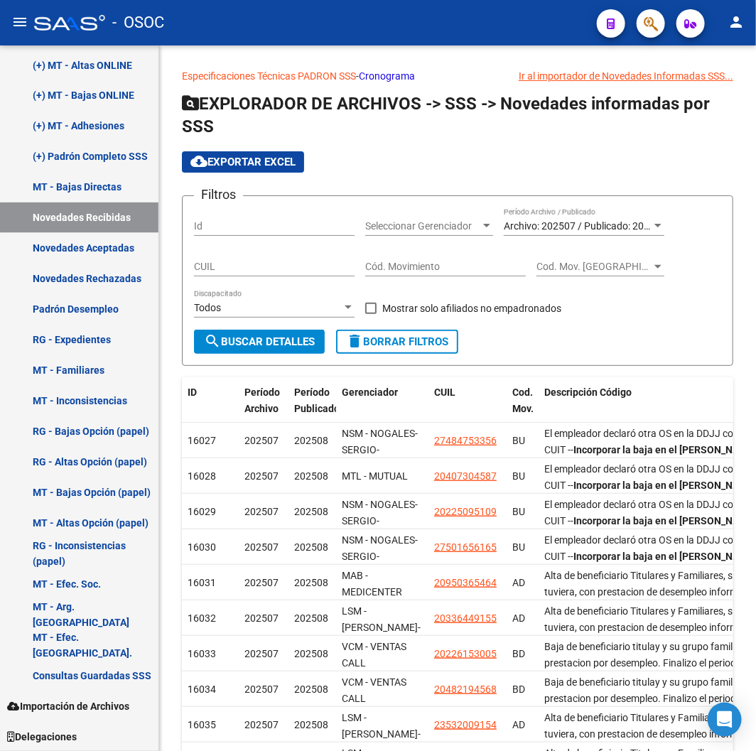
click at [369, 20] on div "- OSOC" at bounding box center [309, 22] width 551 height 31
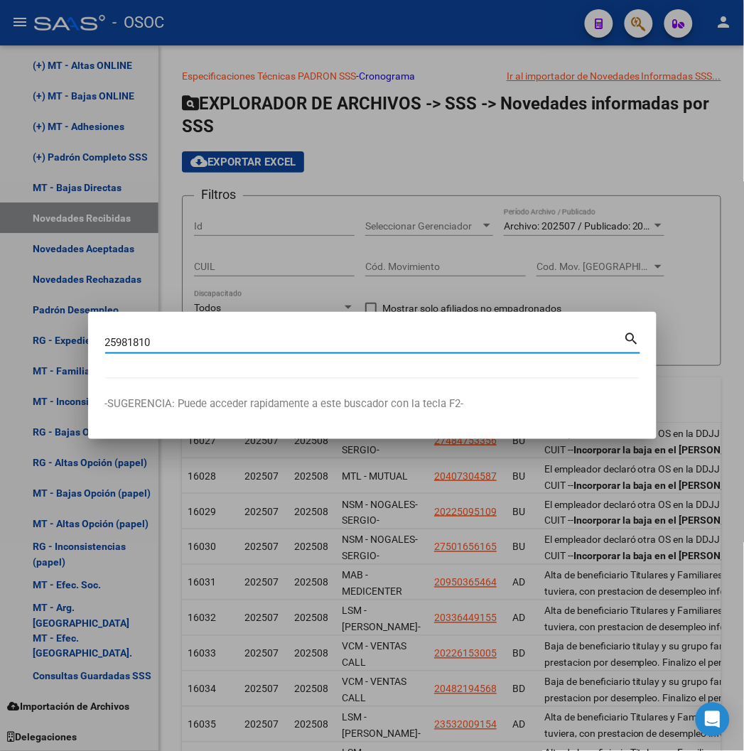
type input "25981810"
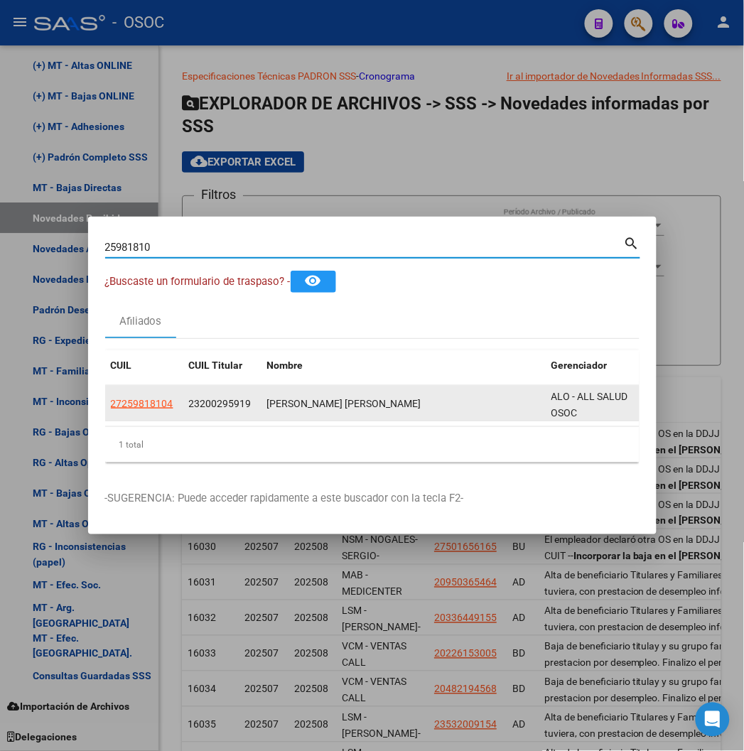
click at [105, 386] on datatable-body-cell "27259818104" at bounding box center [144, 403] width 78 height 35
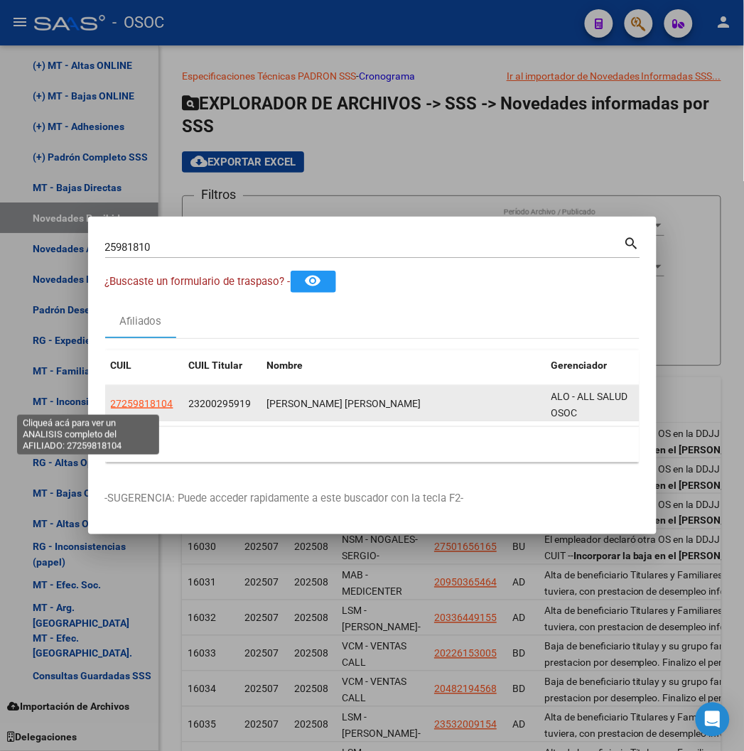
click at [111, 401] on span "27259818104" at bounding box center [142, 403] width 62 height 11
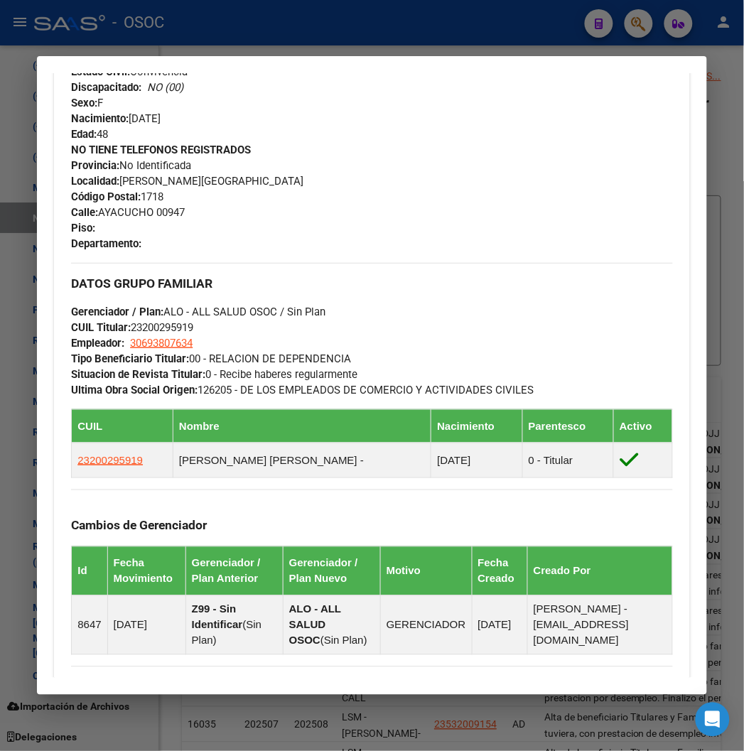
scroll to position [891, 0]
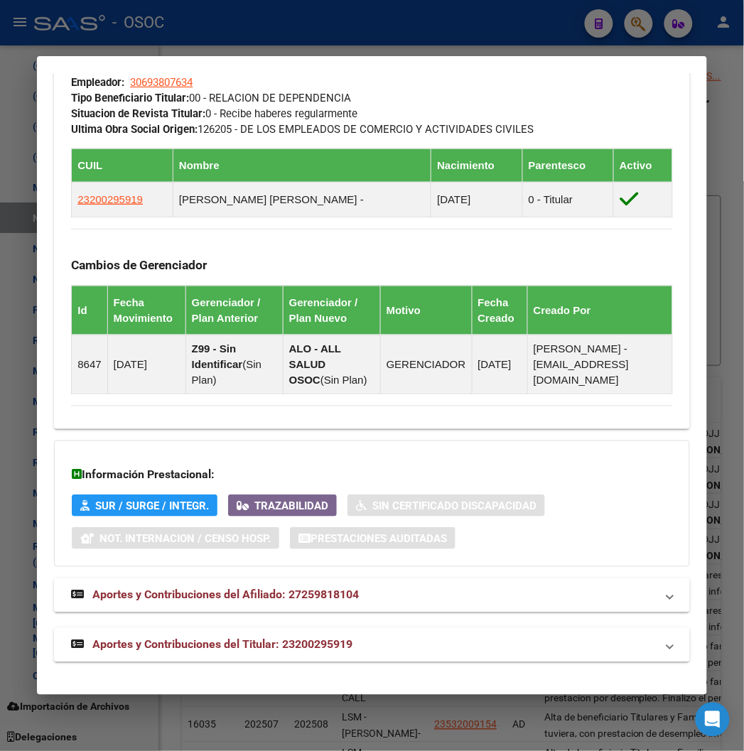
click at [232, 587] on strong "Aportes y Contribuciones del Afiliado: 27259818104" at bounding box center [215, 595] width 288 height 17
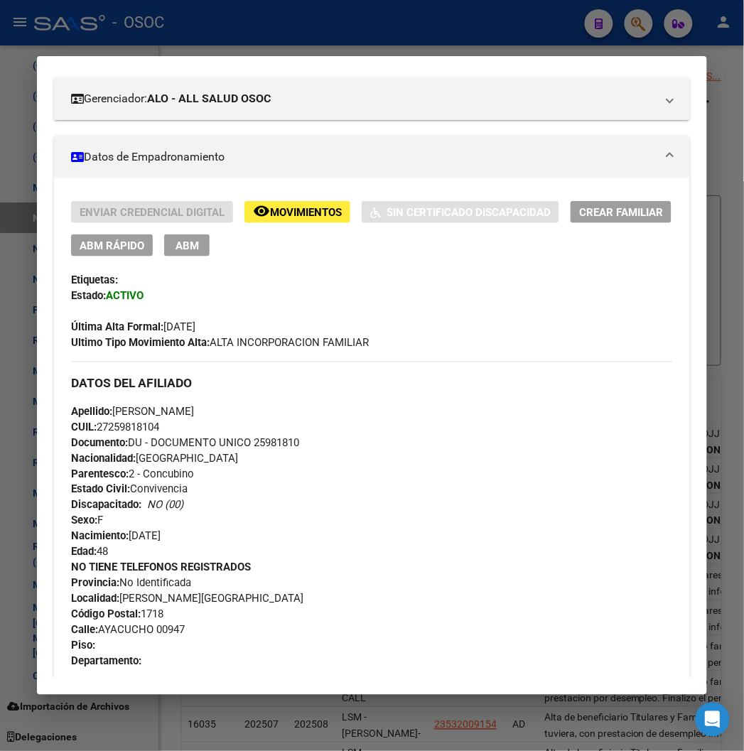
scroll to position [0, 0]
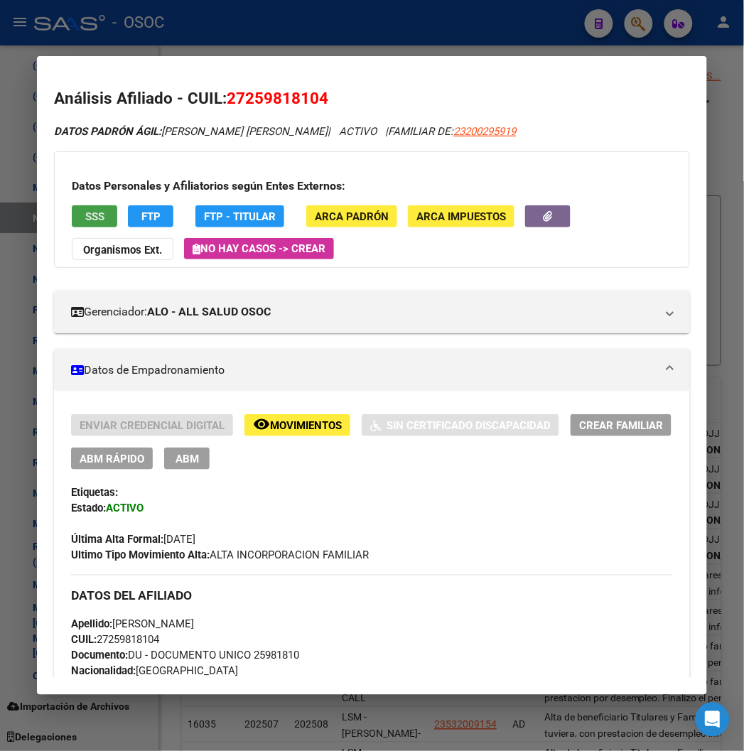
click at [85, 214] on span "SSS" at bounding box center [94, 216] width 19 height 13
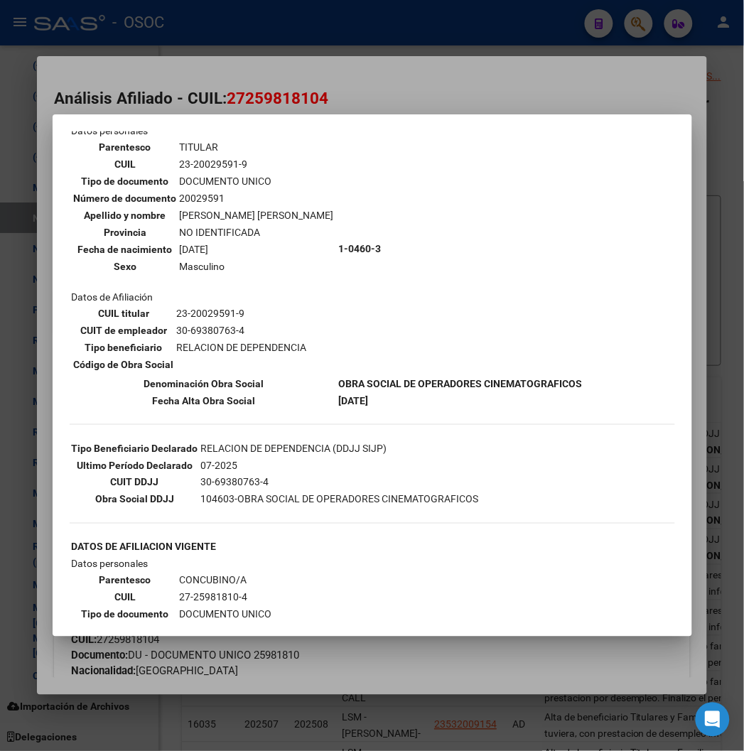
scroll to position [305, 0]
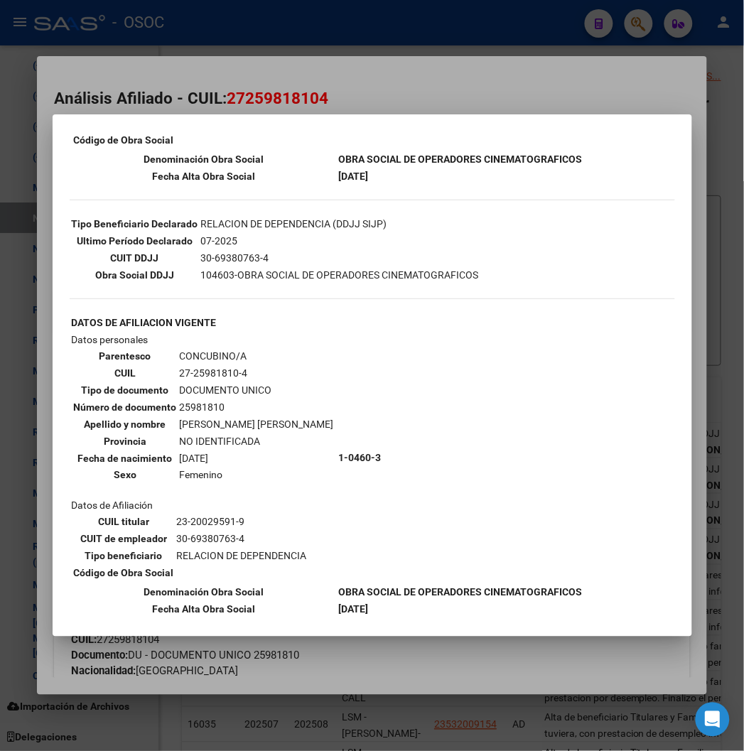
drag, startPoint x: 328, startPoint y: 575, endPoint x: 344, endPoint y: 570, distance: 17.1
click at [338, 602] on td "[DATE]" at bounding box center [460, 610] width 245 height 16
click at [347, 587] on b "OBRA SOCIAL DE OPERADORES CINEMATOGRAFICOS" at bounding box center [461, 592] width 244 height 11
click at [353, 587] on b "OBRA SOCIAL DE OPERADORES CINEMATOGRAFICOS" at bounding box center [461, 592] width 244 height 11
click at [339, 587] on b "OBRA SOCIAL DE OPERADORES CINEMATOGRAFICOS" at bounding box center [461, 592] width 244 height 11
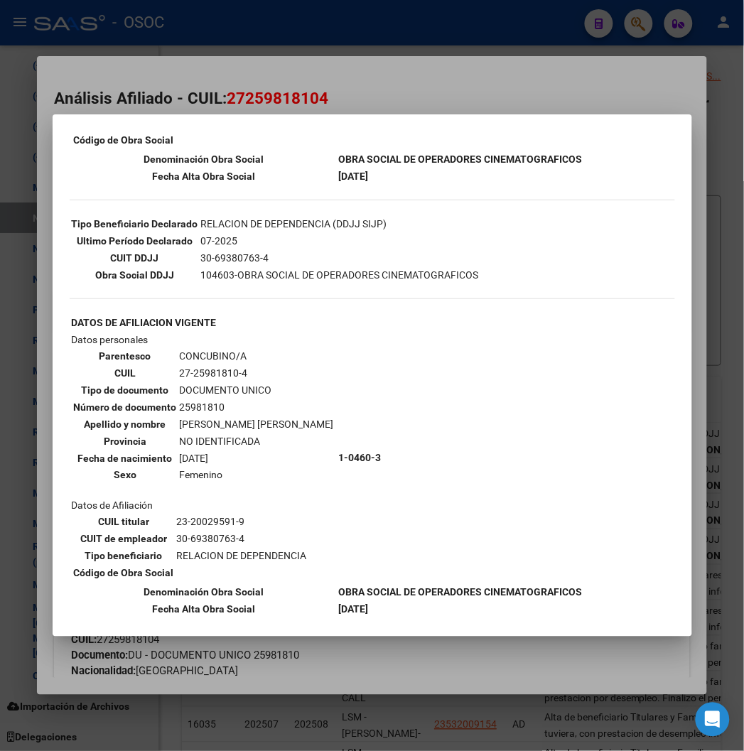
click at [323, 84] on div at bounding box center [372, 375] width 744 height 751
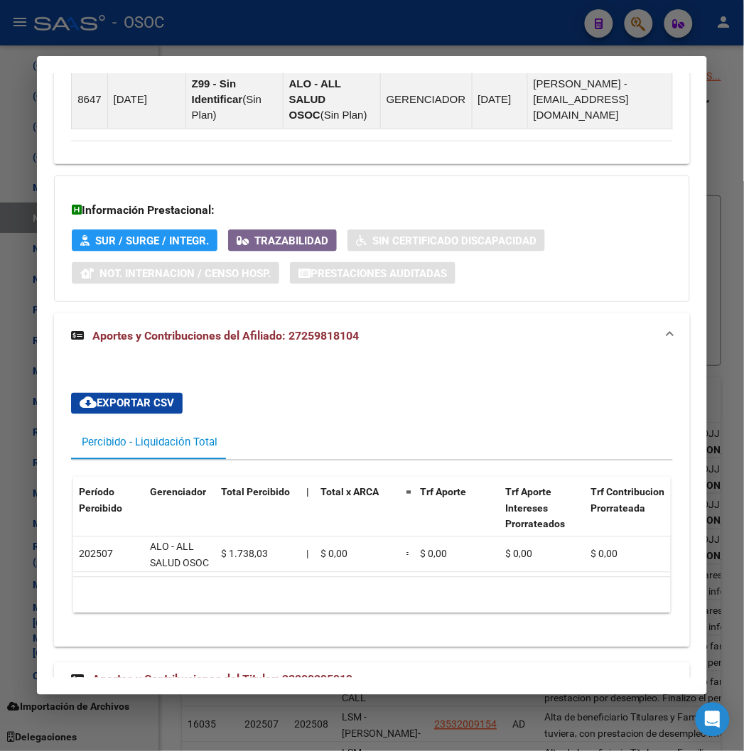
scroll to position [1203, 0]
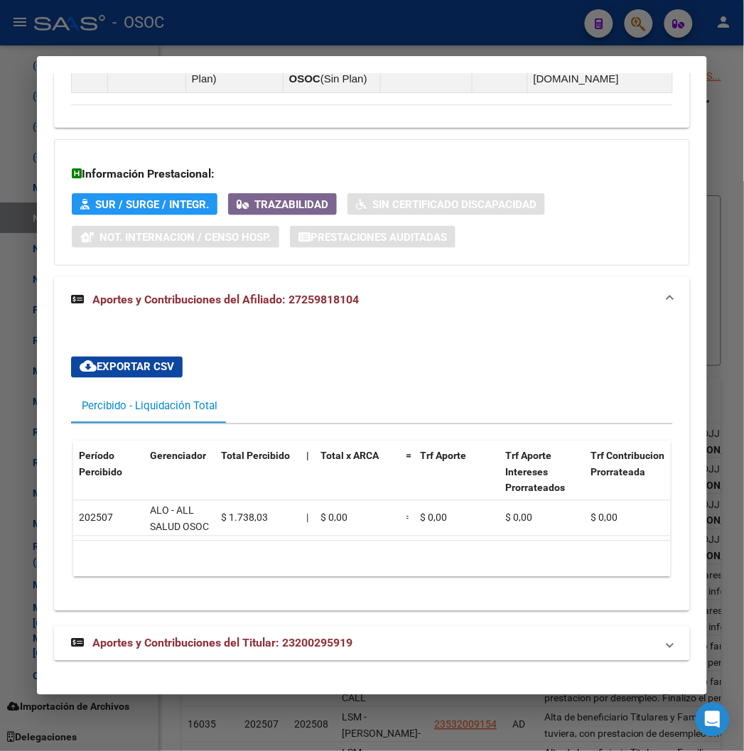
click at [251, 644] on span "Aportes y Contribuciones del Titular: 23200295919" at bounding box center [222, 642] width 260 height 13
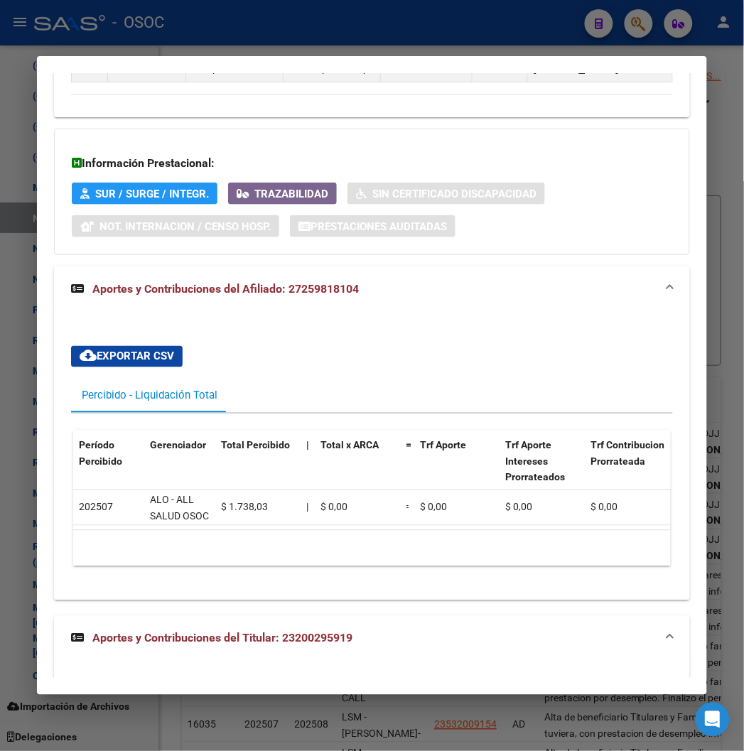
scroll to position [1287, 0]
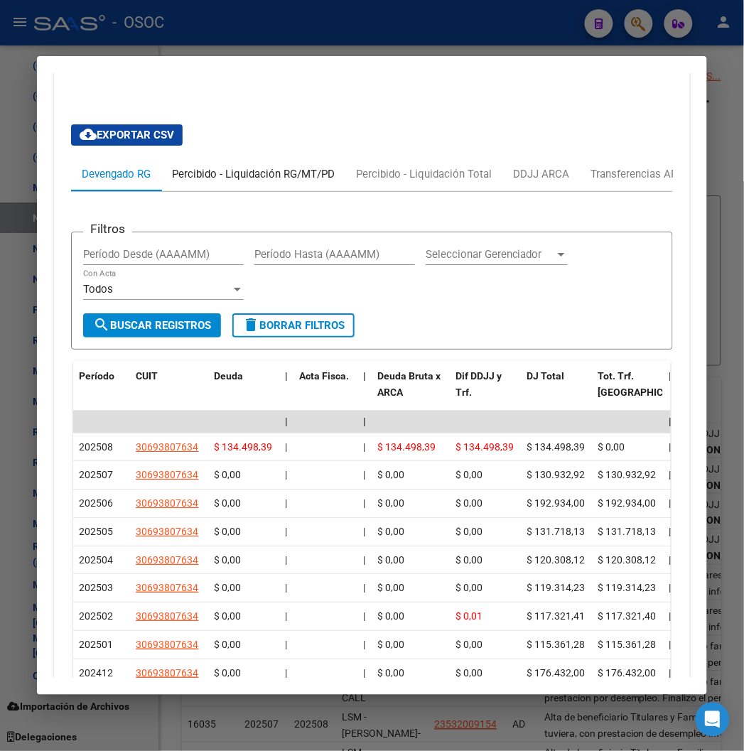
click at [218, 182] on div "Percibido - Liquidación RG/MT/PD" at bounding box center [253, 174] width 163 height 16
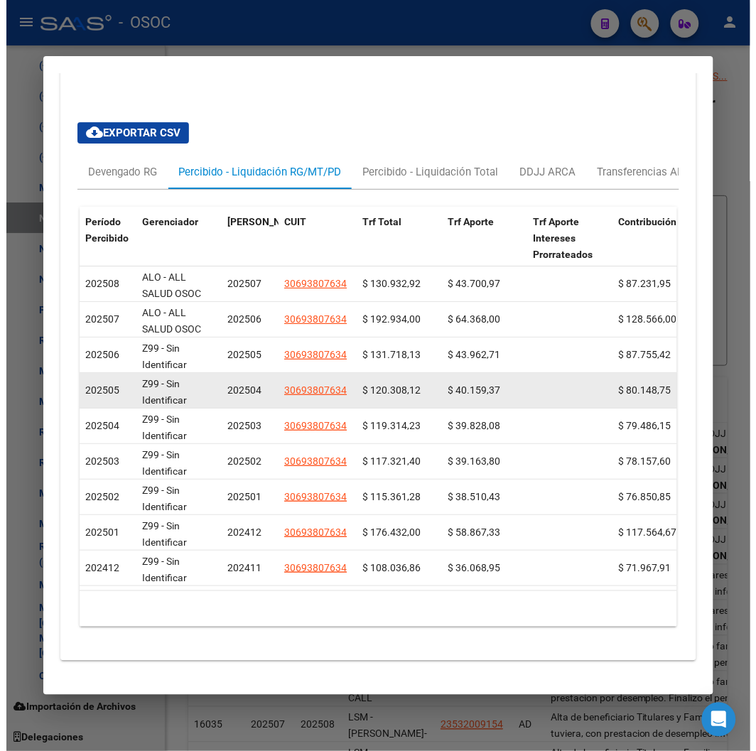
scroll to position [1800, 0]
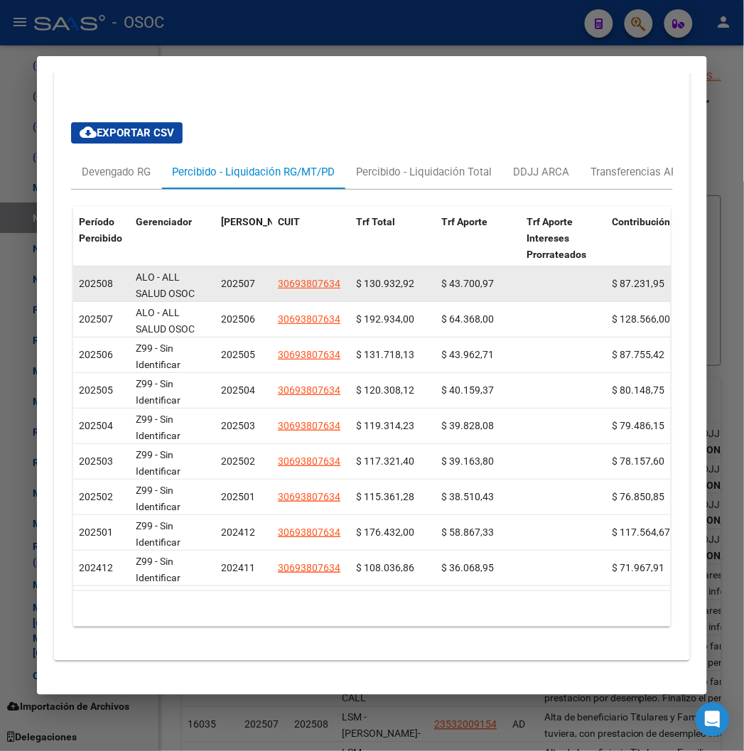
click at [447, 278] on span "$ 43.700,97" at bounding box center [467, 283] width 53 height 11
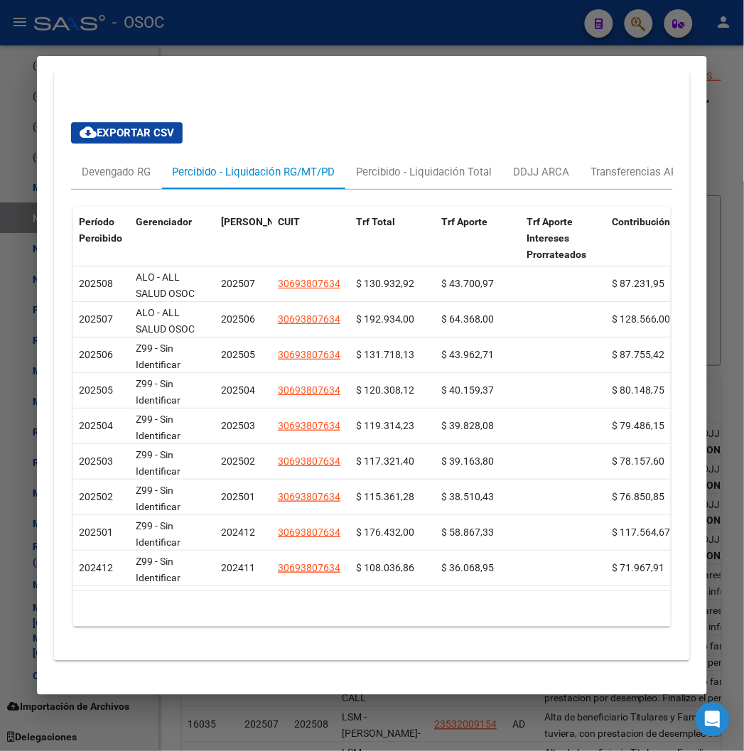
click at [357, 40] on div at bounding box center [372, 375] width 744 height 751
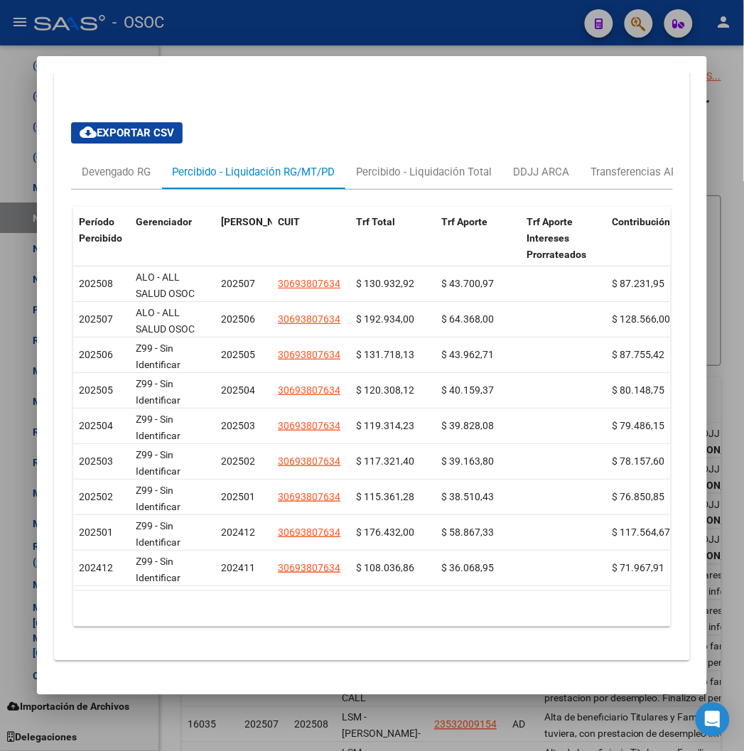
click at [357, 40] on div at bounding box center [372, 375] width 744 height 751
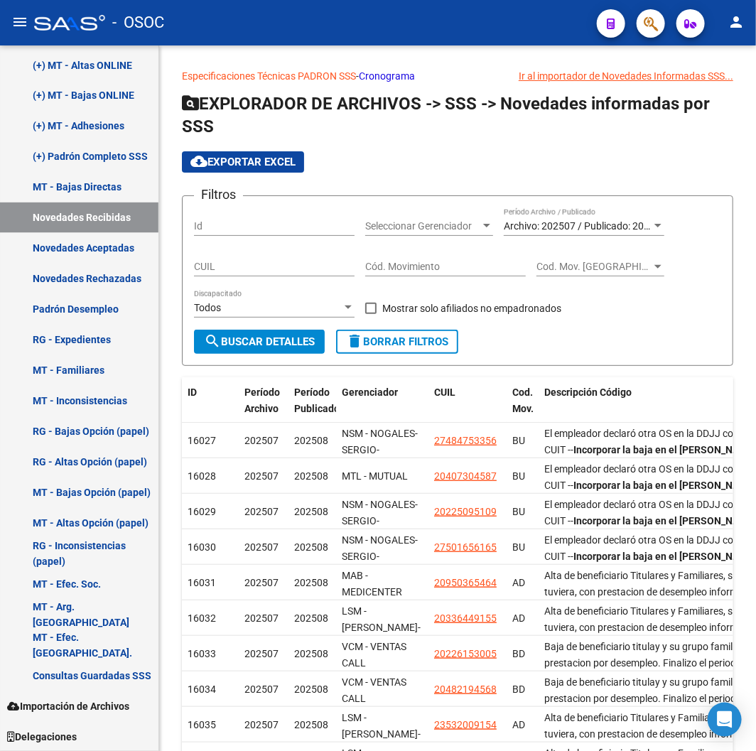
click at [353, 38] on mat-toolbar "menu - OSOC person" at bounding box center [378, 22] width 756 height 45
